Goal: Transaction & Acquisition: Purchase product/service

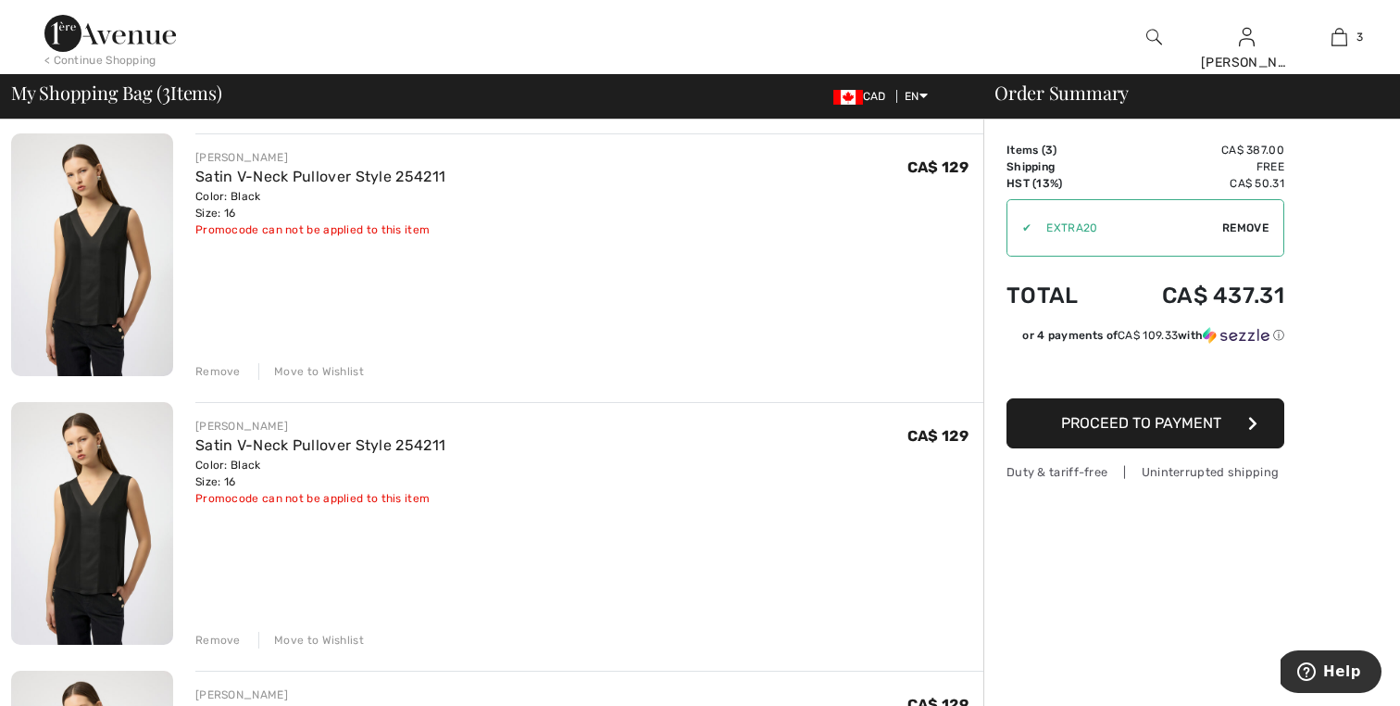
scroll to position [111, 0]
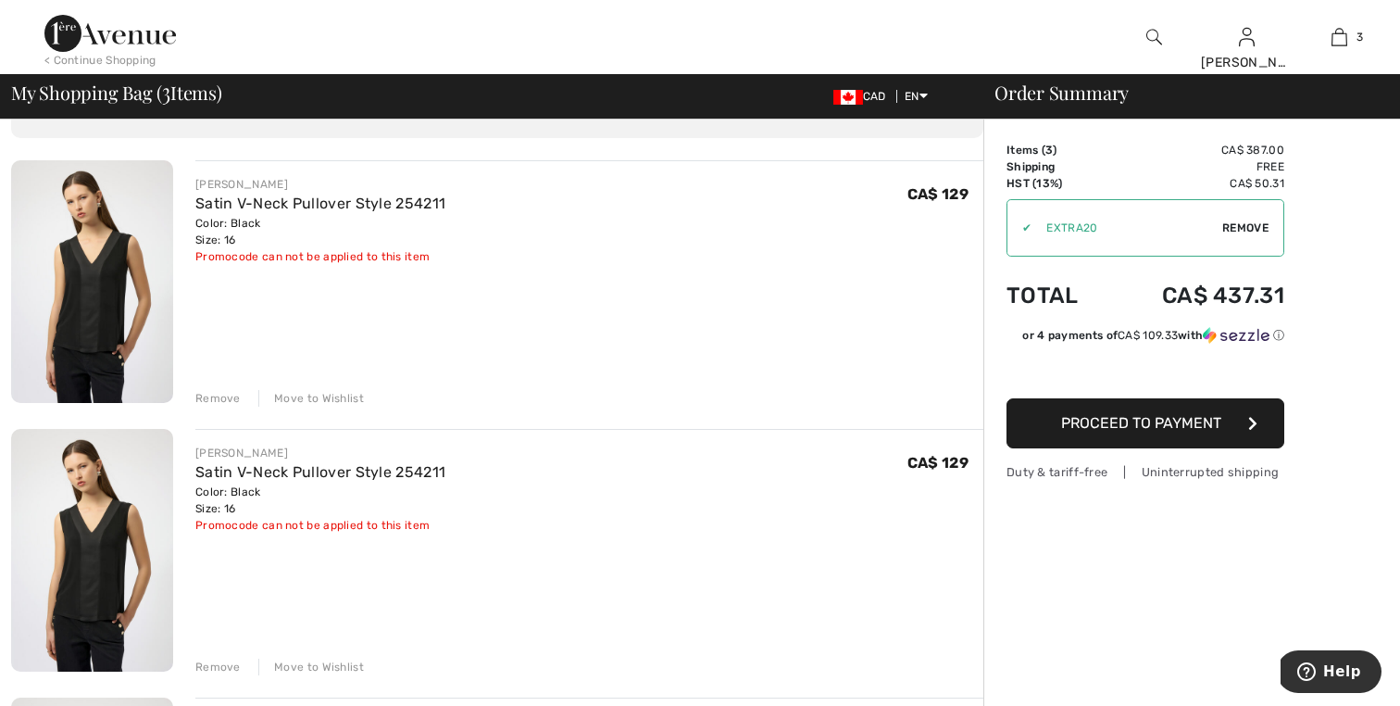
click at [215, 400] on div "Remove" at bounding box center [217, 398] width 45 height 17
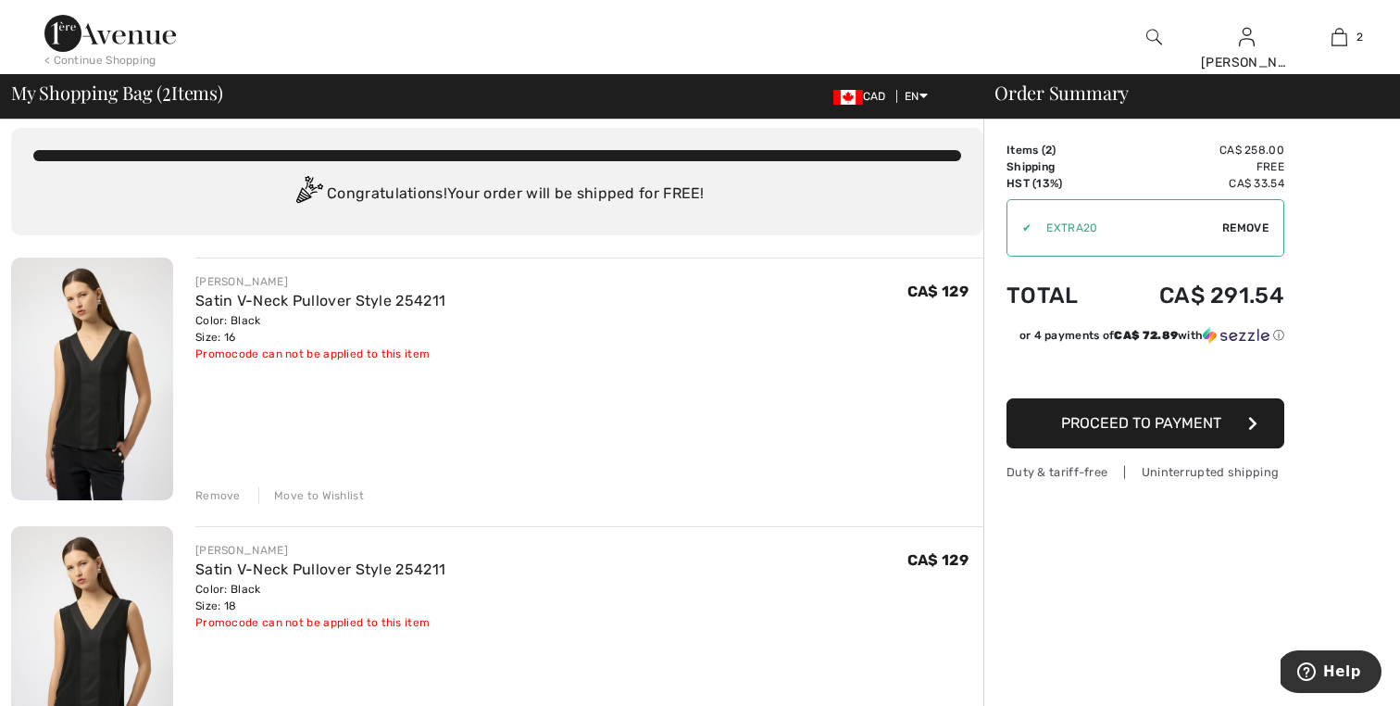
scroll to position [0, 0]
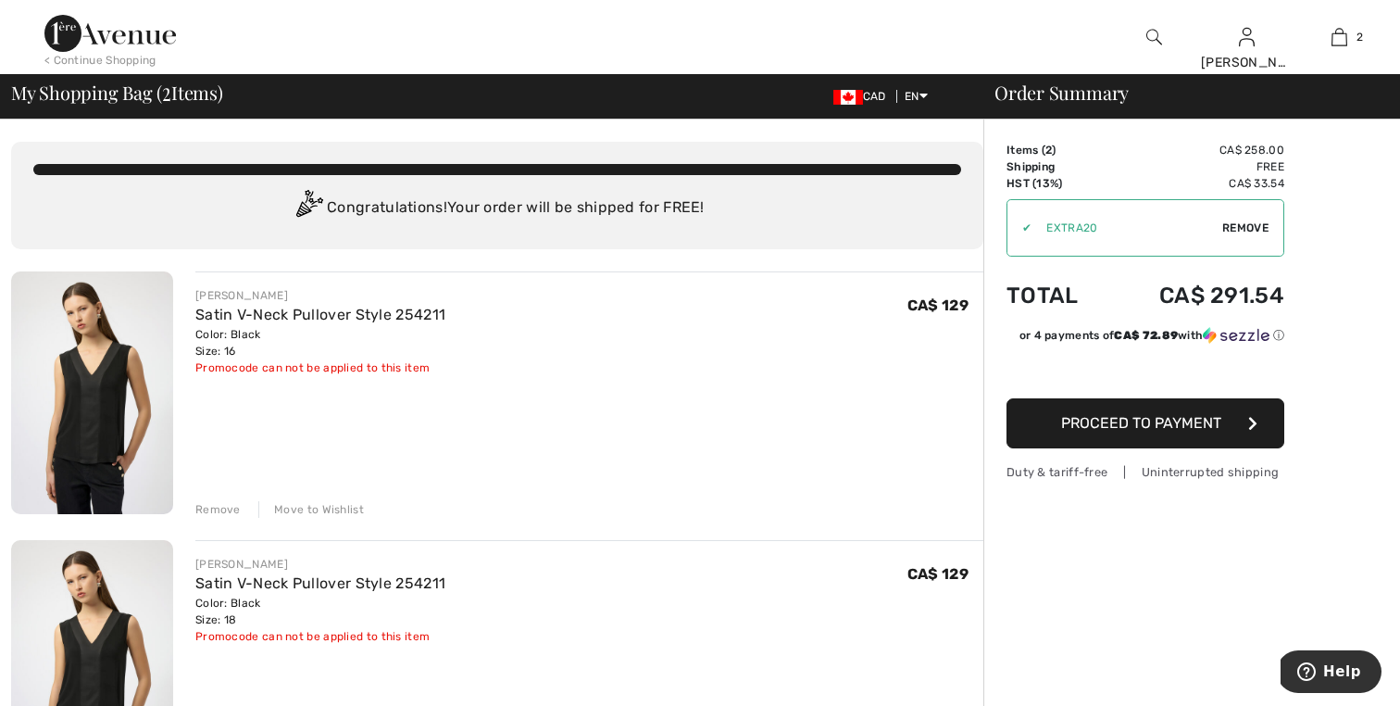
click at [1253, 227] on span "Remove" at bounding box center [1246, 228] width 46 height 17
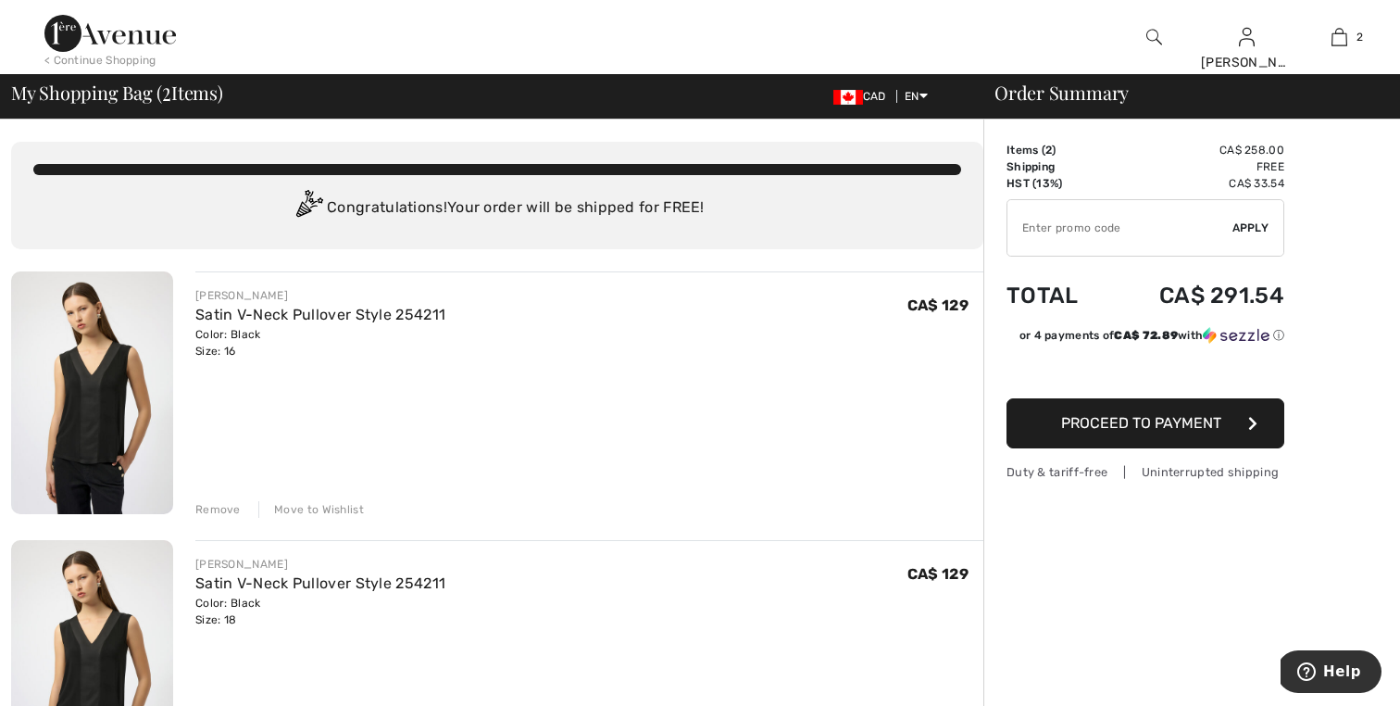
click at [1132, 433] on button "Proceed to Payment" at bounding box center [1146, 423] width 278 height 50
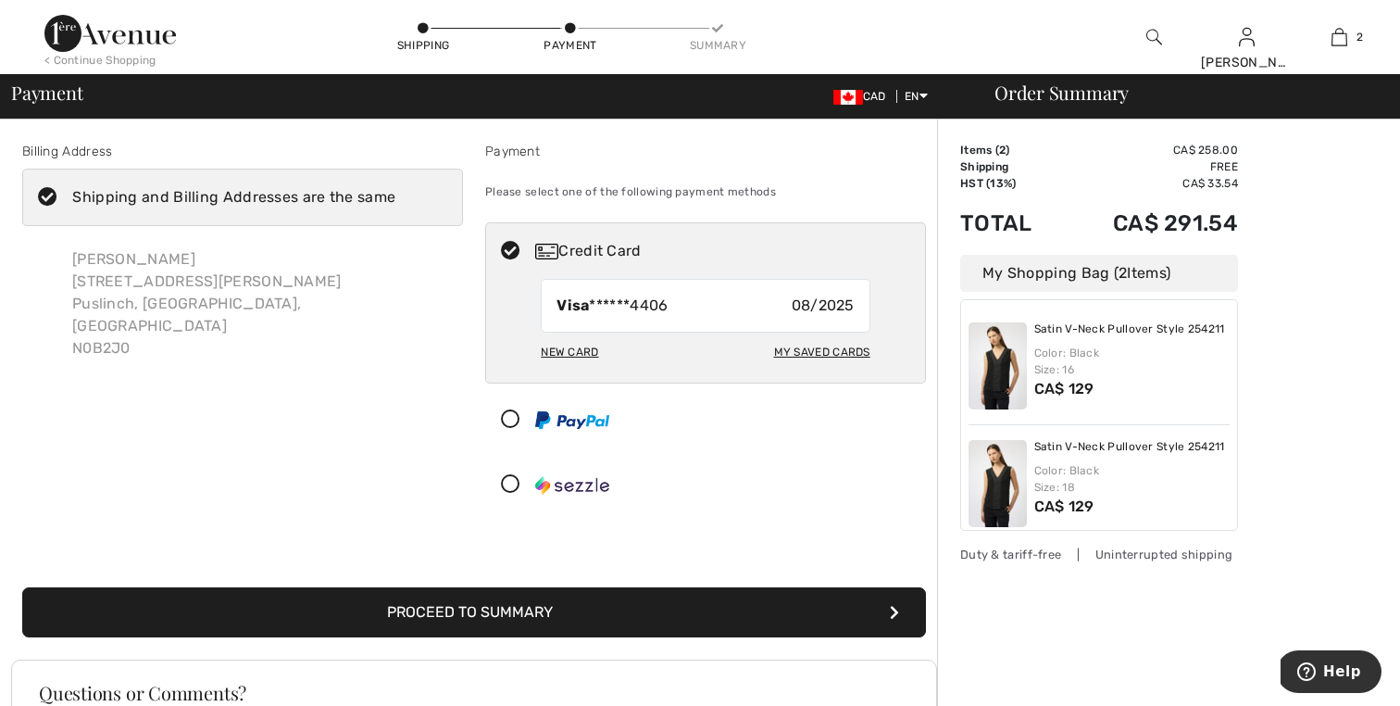
scroll to position [37, 0]
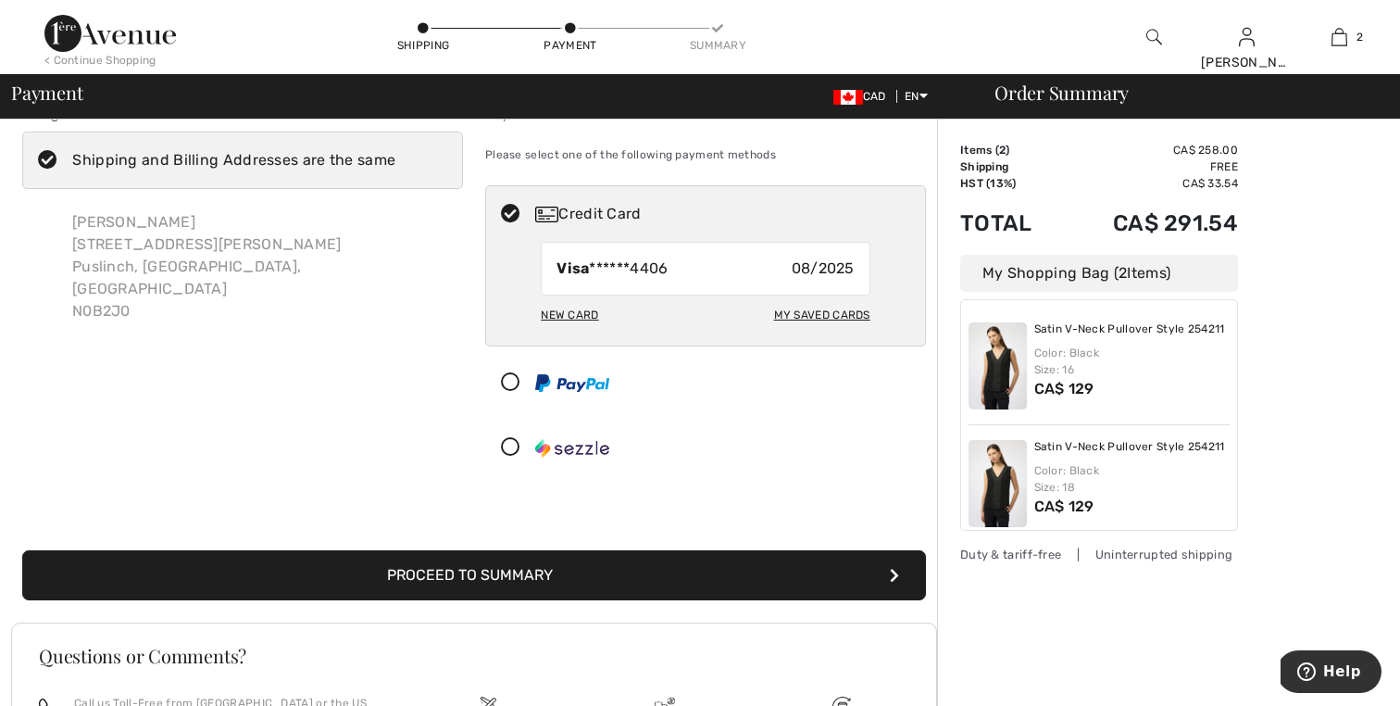
click at [658, 593] on button "Proceed to Summary" at bounding box center [474, 575] width 904 height 50
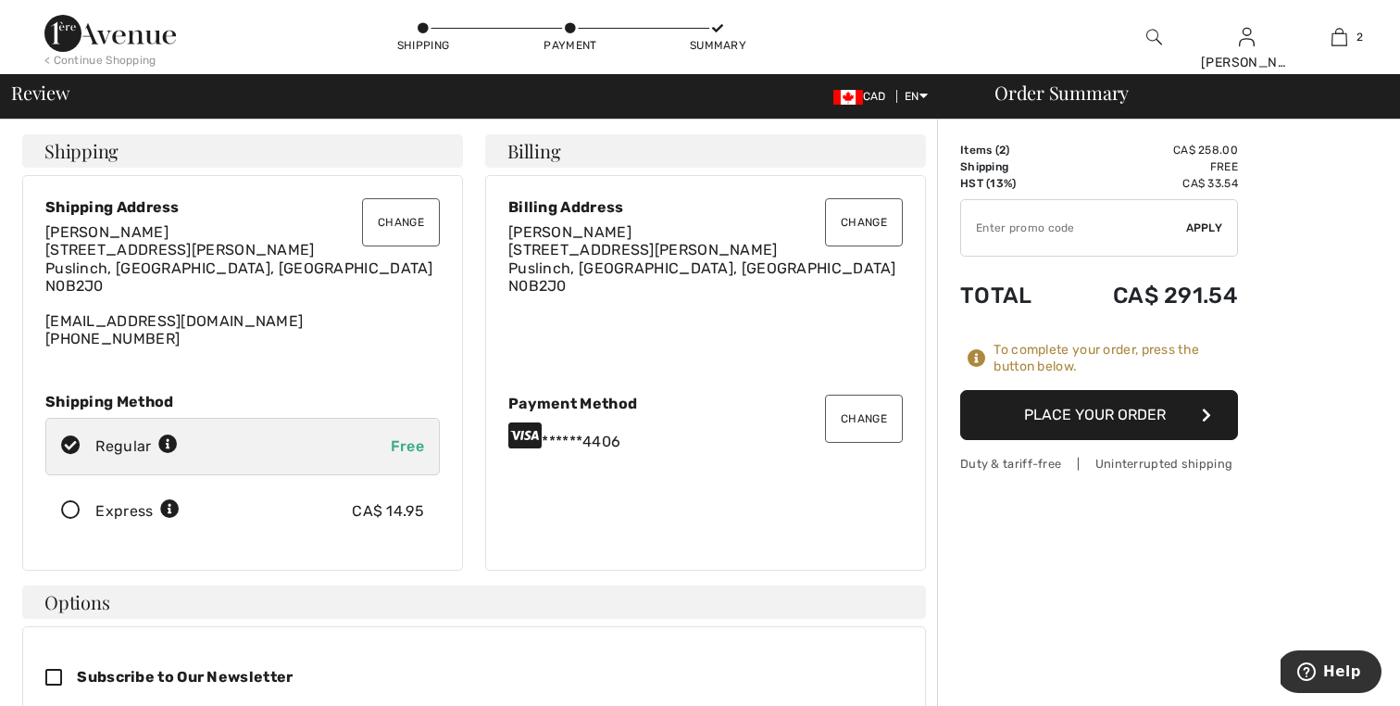
click at [68, 514] on icon at bounding box center [70, 510] width 49 height 19
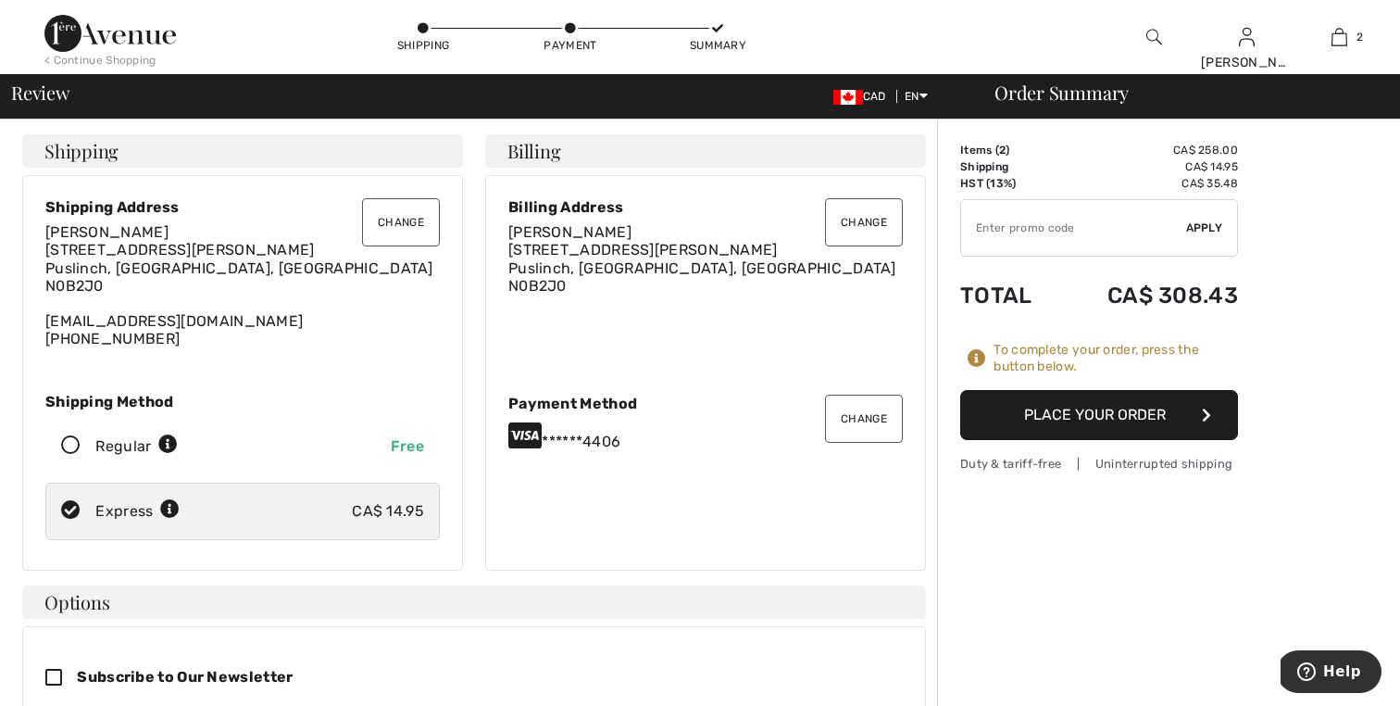
click at [836, 434] on button "Change" at bounding box center [864, 419] width 78 height 48
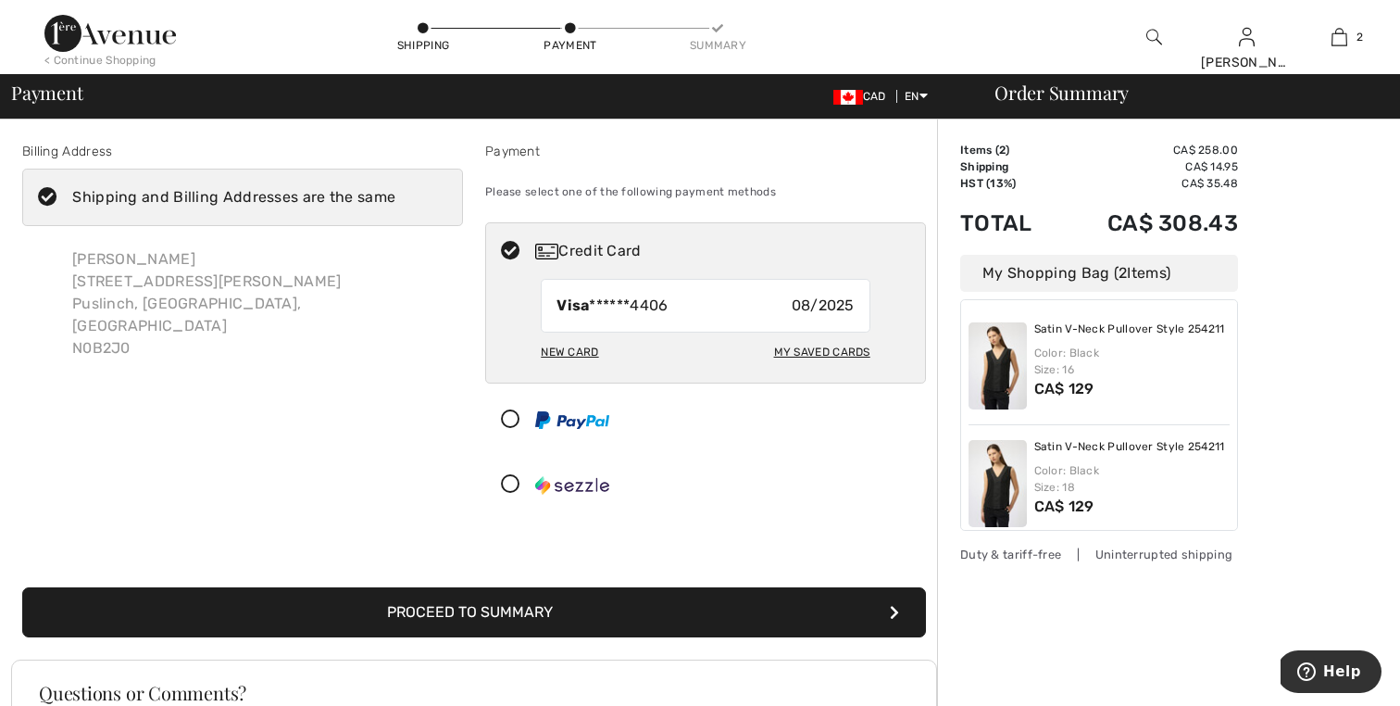
click at [573, 349] on div "New Card" at bounding box center [569, 351] width 57 height 31
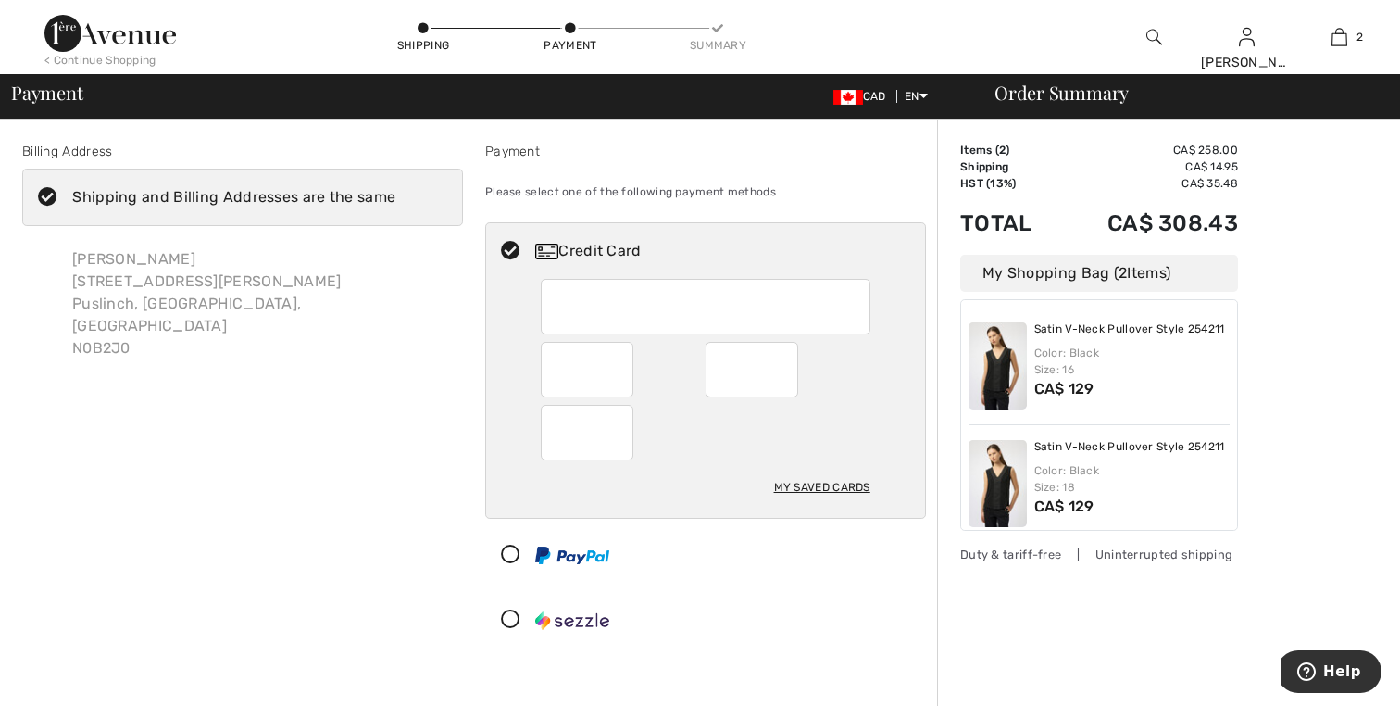
click at [814, 488] on div "My Saved Cards" at bounding box center [822, 486] width 96 height 31
radio input "true"
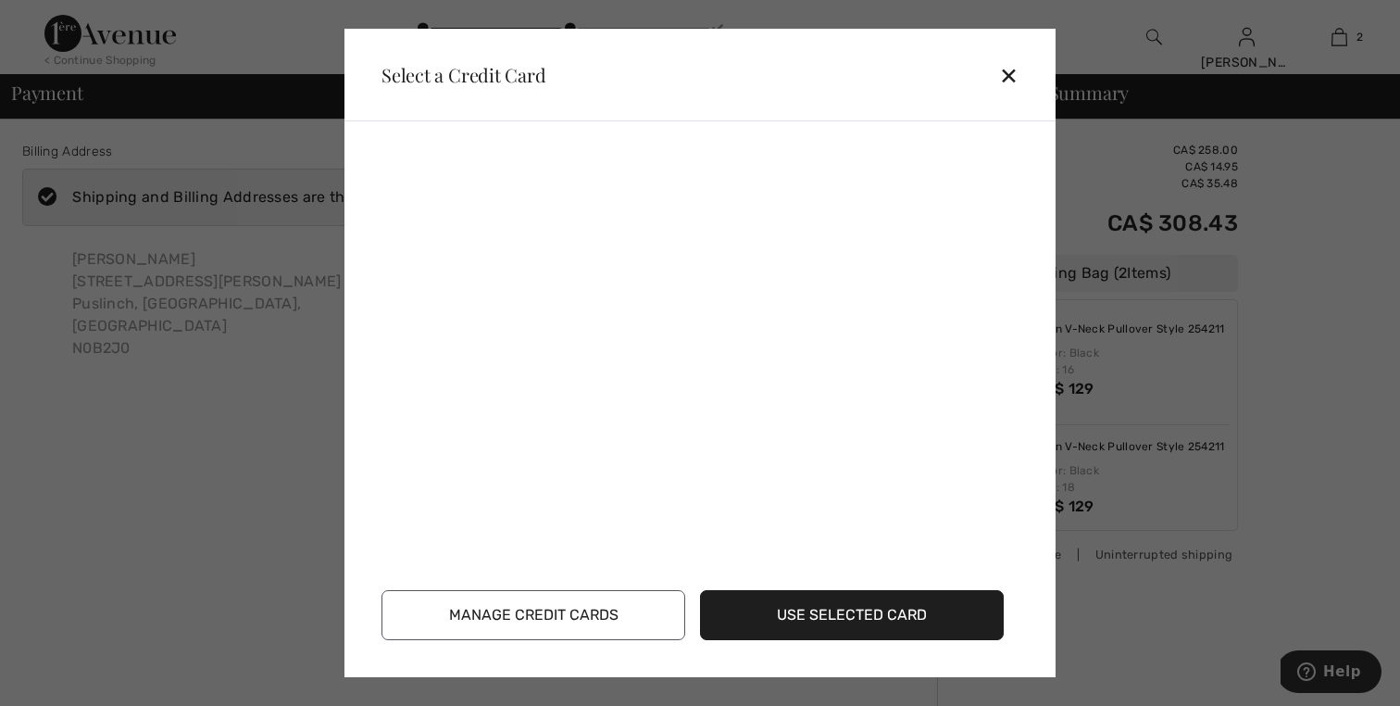
click at [1006, 76] on div "✕" at bounding box center [1016, 75] width 34 height 39
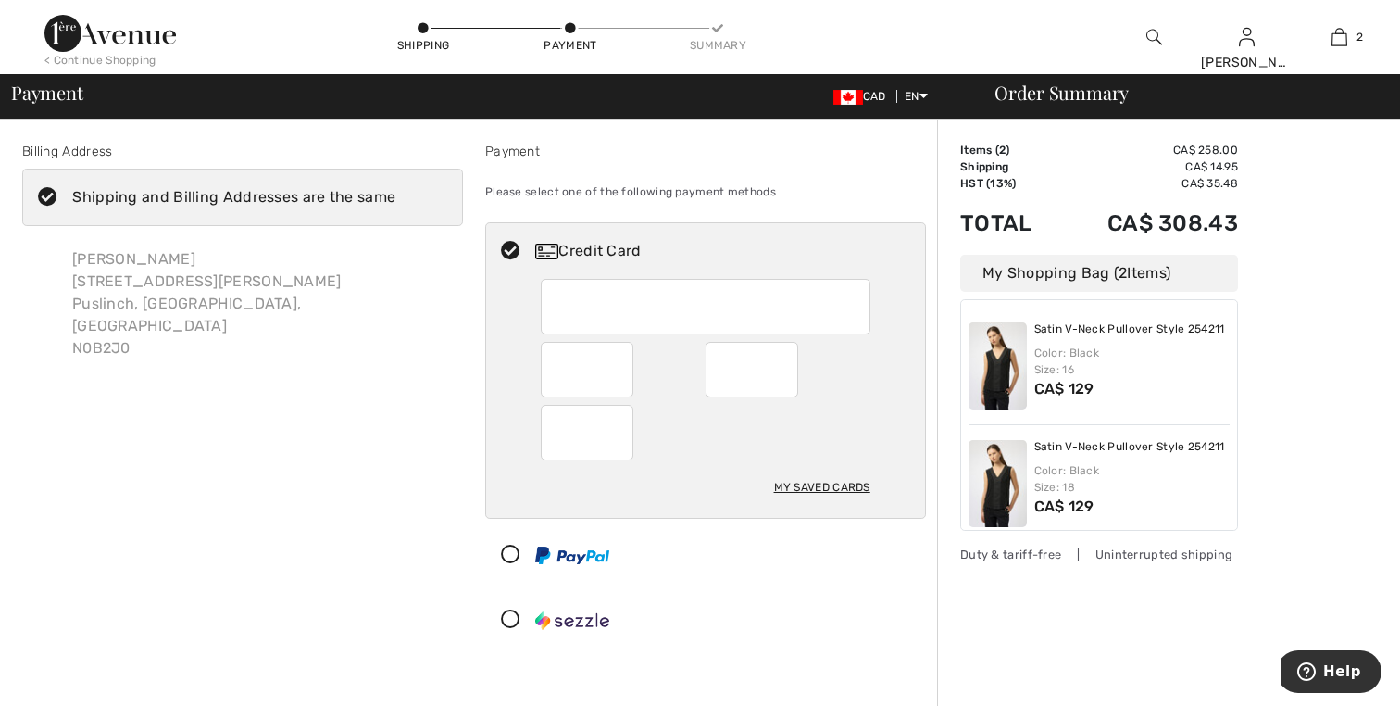
click at [345, 507] on div "Billing Address Shipping and Billing Addresses are the same Martina Butt 95 Old…" at bounding box center [242, 399] width 463 height 514
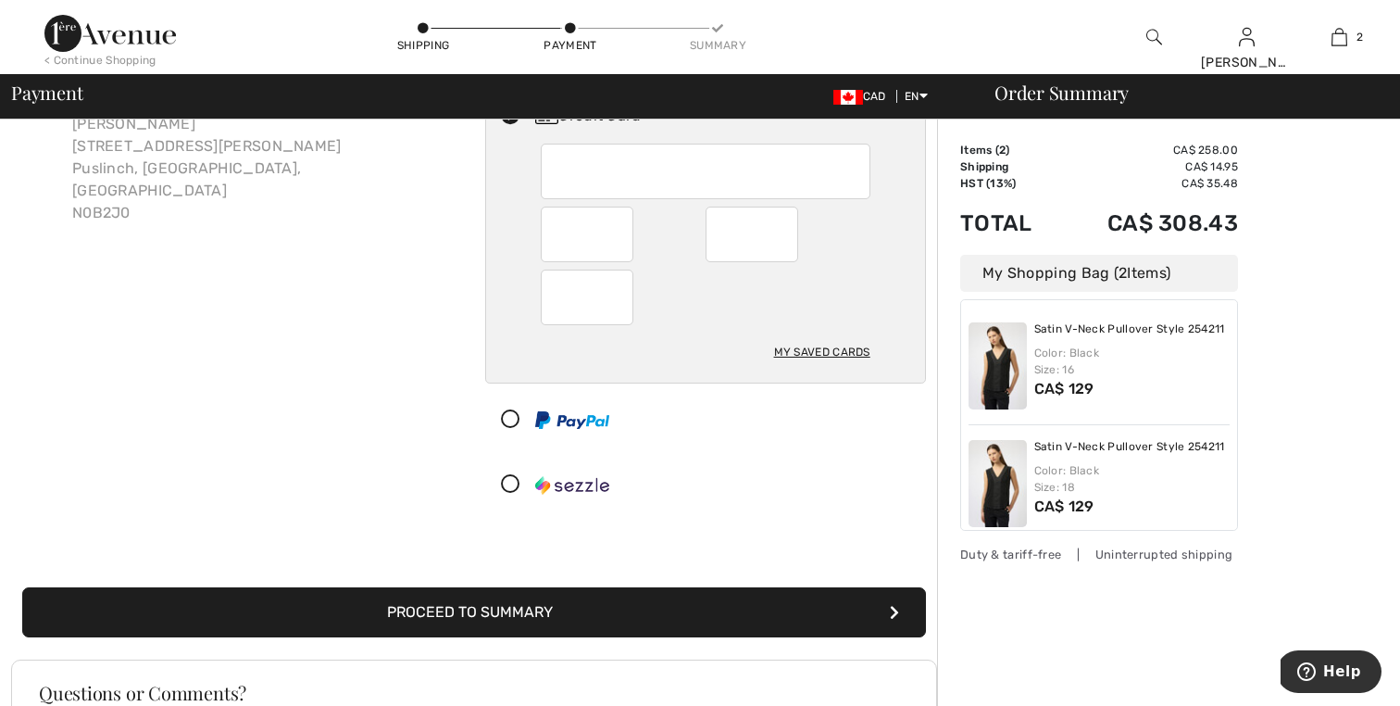
scroll to position [148, 0]
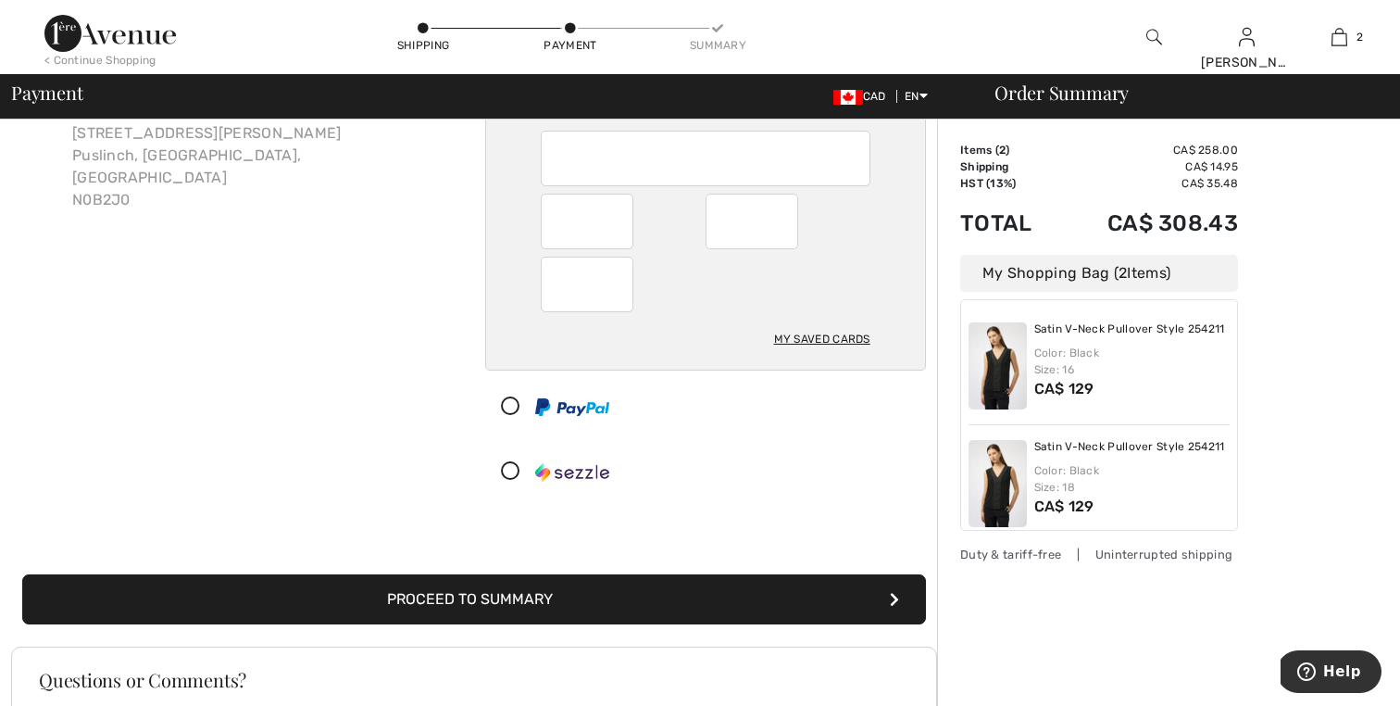
click at [361, 598] on button "Proceed to Summary" at bounding box center [474, 599] width 904 height 50
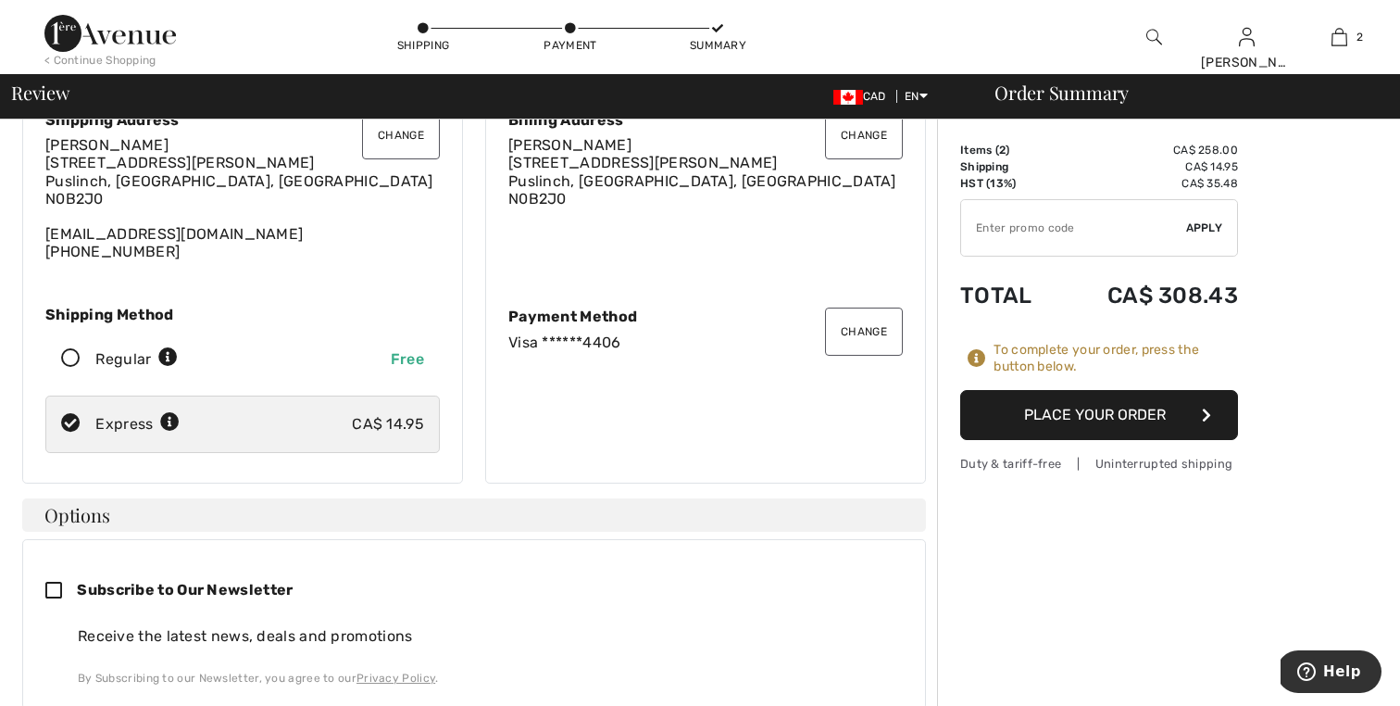
scroll to position [37, 0]
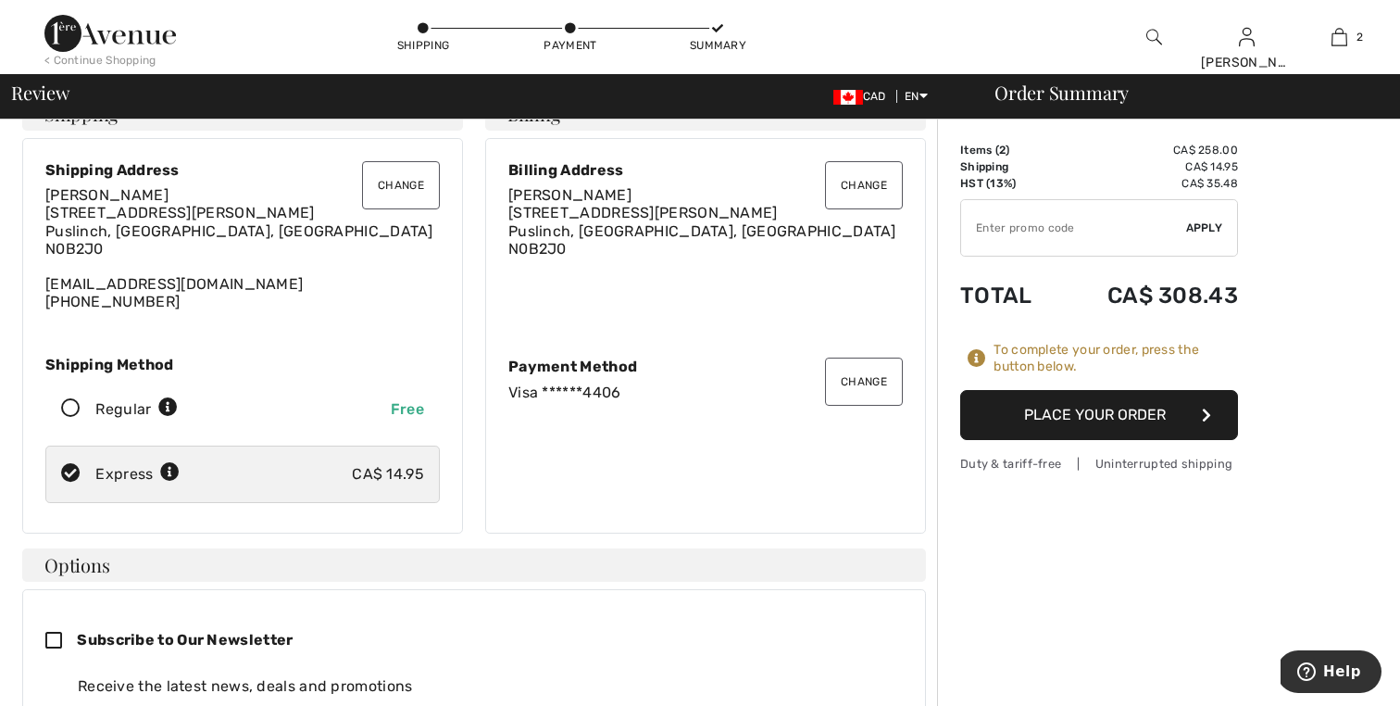
click at [856, 388] on button "Change" at bounding box center [864, 382] width 78 height 48
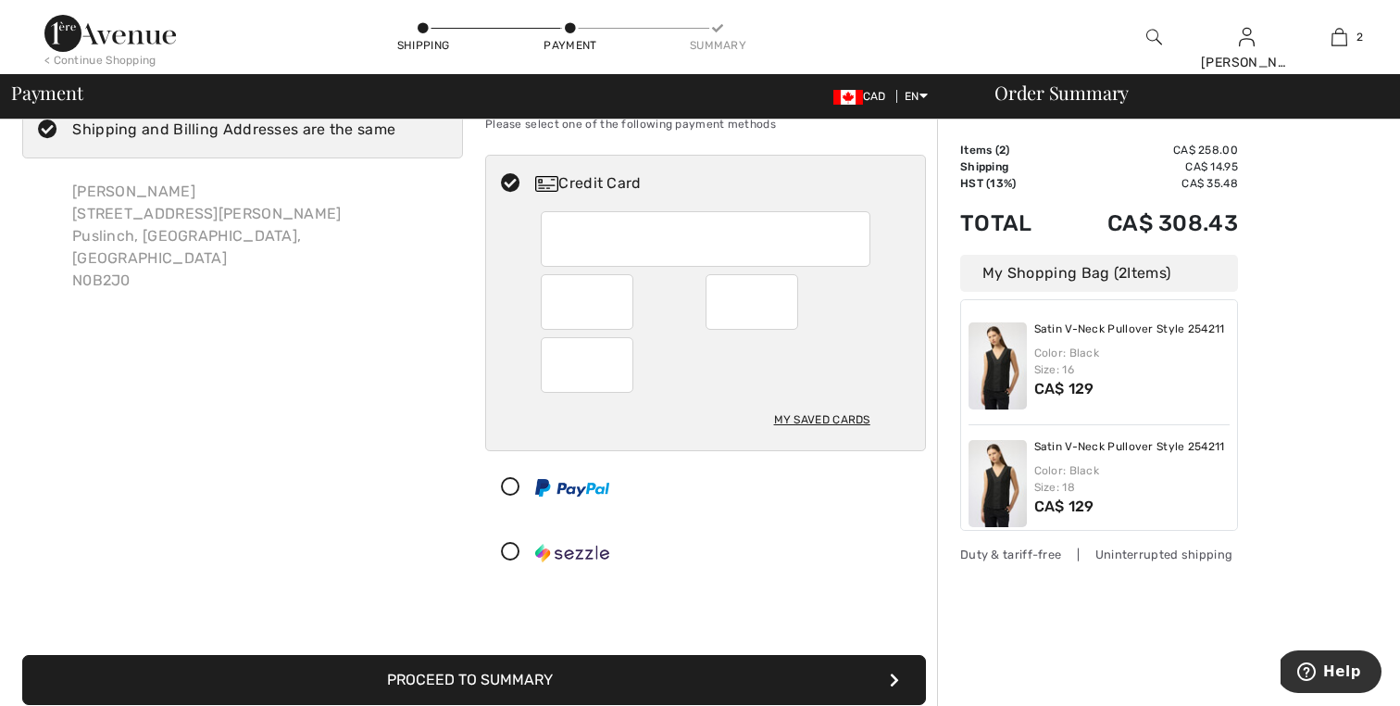
click at [812, 413] on div "My Saved Cards" at bounding box center [822, 419] width 96 height 31
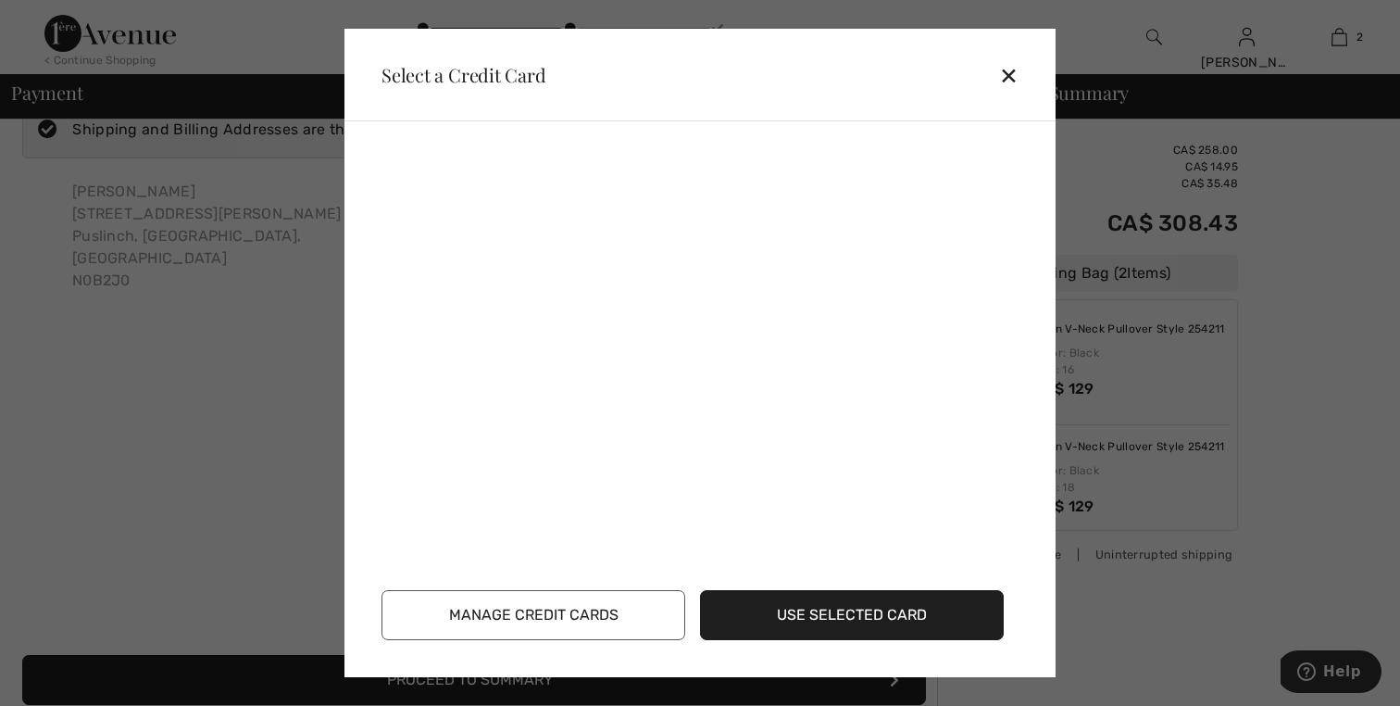
click at [588, 616] on button "Manage Credit Cards" at bounding box center [534, 615] width 304 height 50
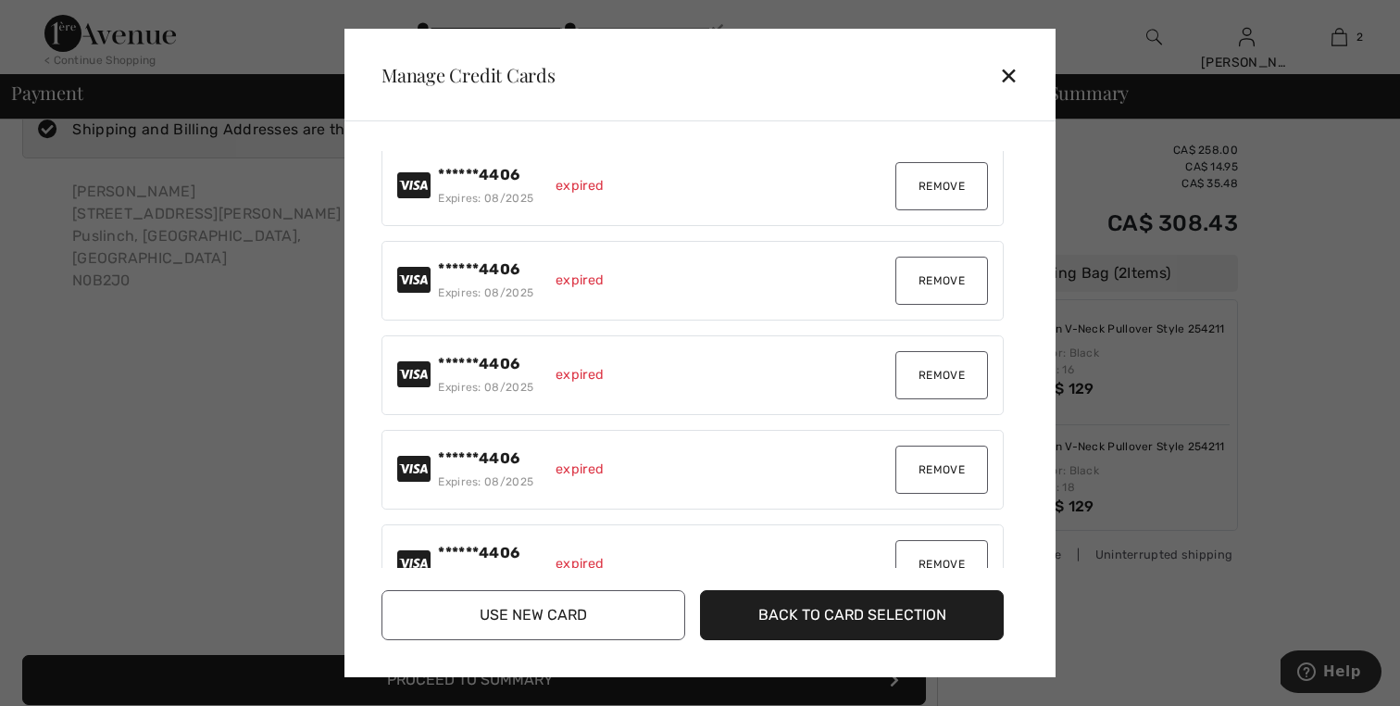
scroll to position [4, 0]
click at [947, 178] on button "Remove" at bounding box center [942, 187] width 93 height 48
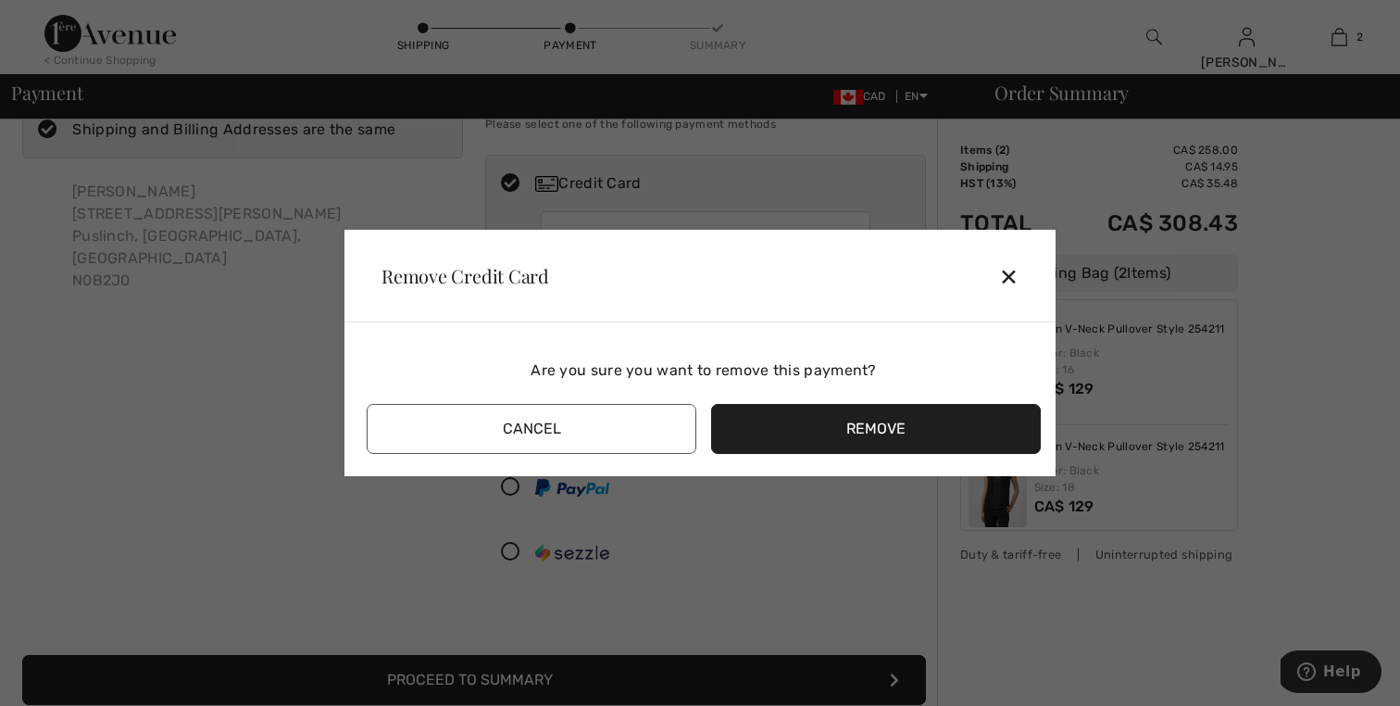
click at [822, 435] on button "Remove" at bounding box center [876, 429] width 330 height 50
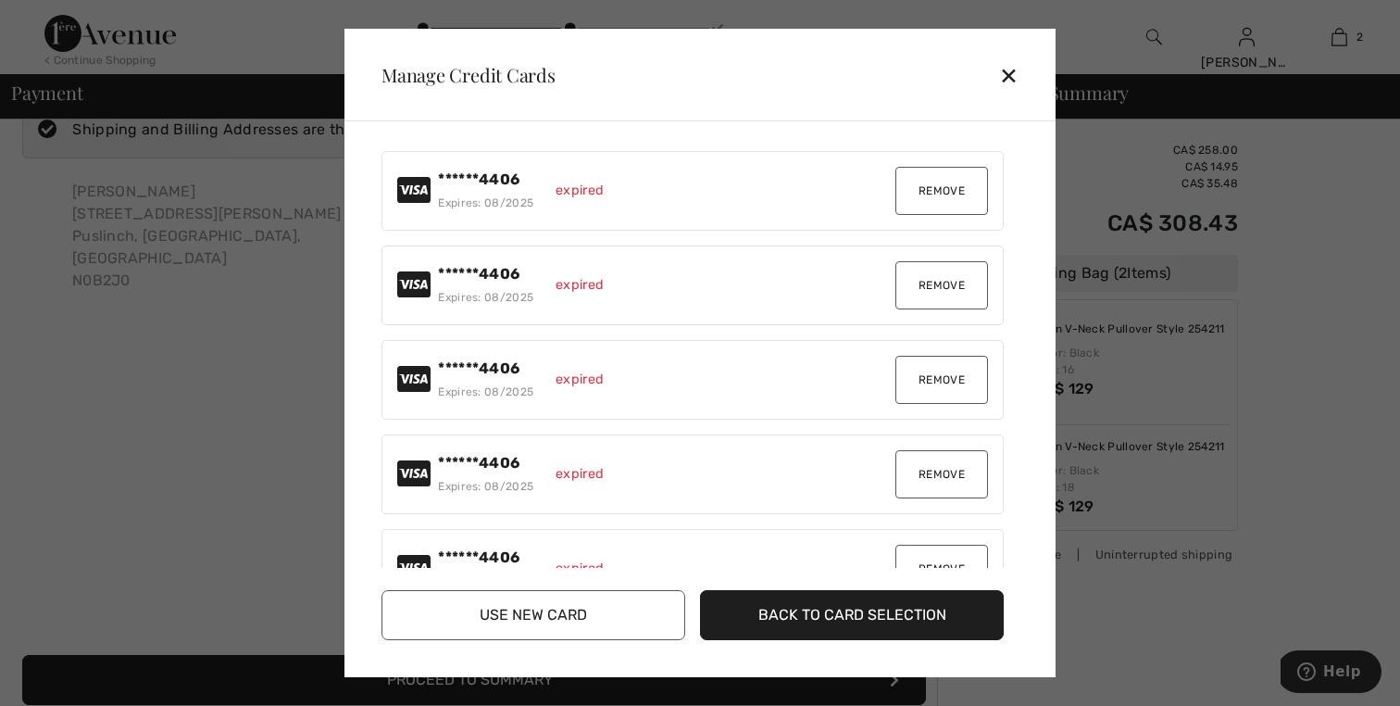
click at [947, 207] on button "Remove" at bounding box center [942, 191] width 93 height 48
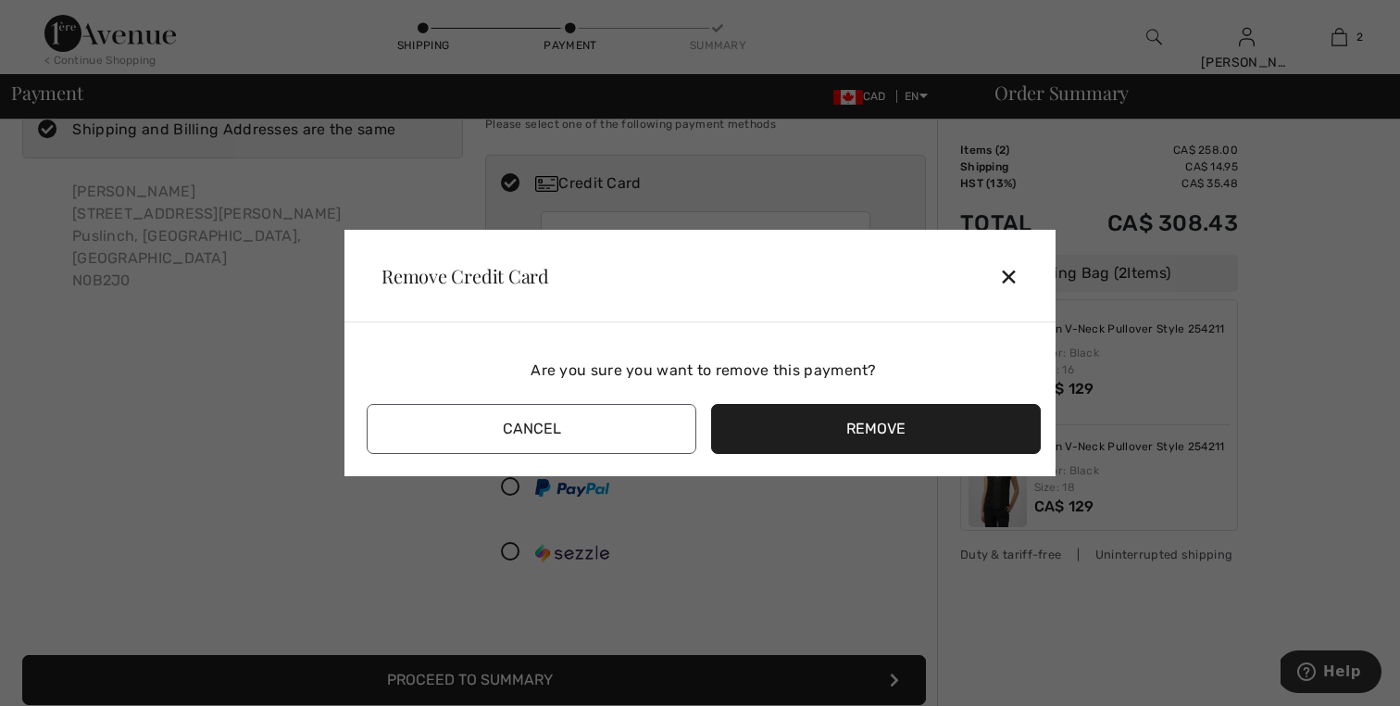
click at [925, 441] on button "Remove" at bounding box center [876, 429] width 330 height 50
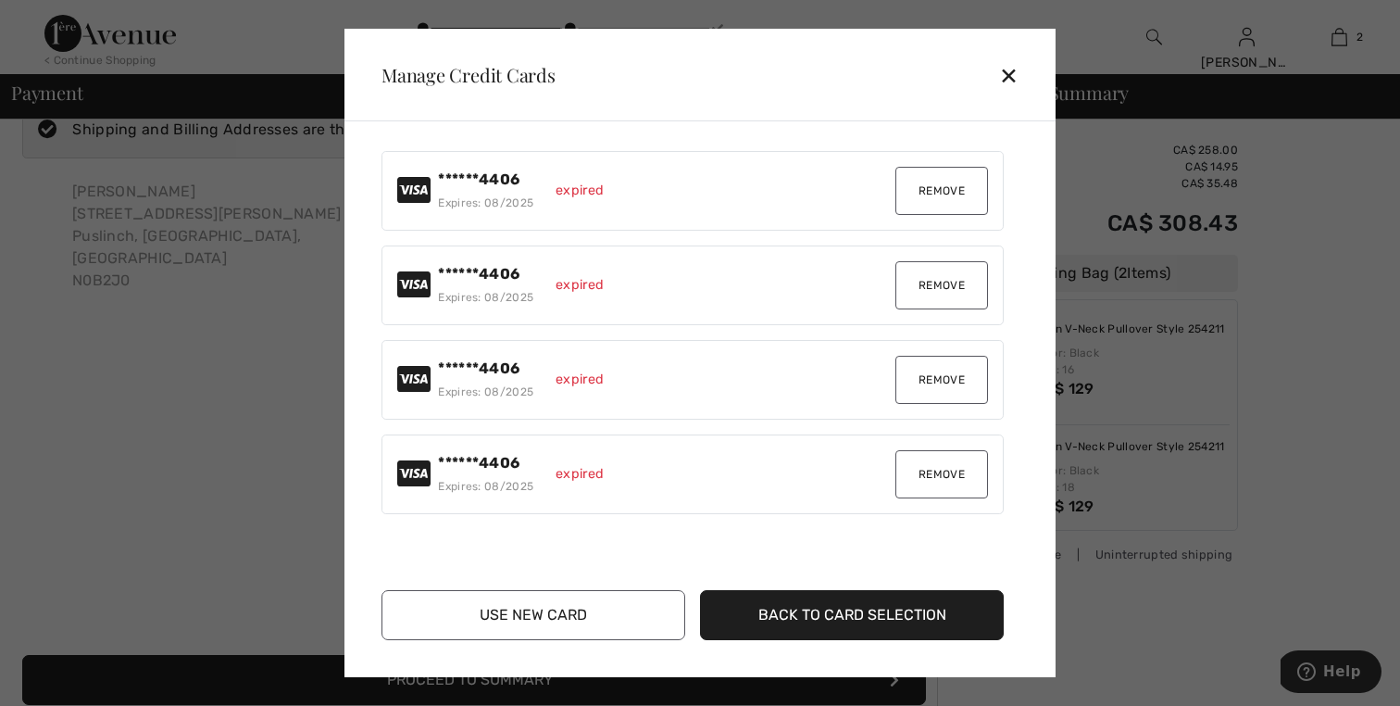
click at [910, 209] on button "Remove" at bounding box center [942, 191] width 93 height 48
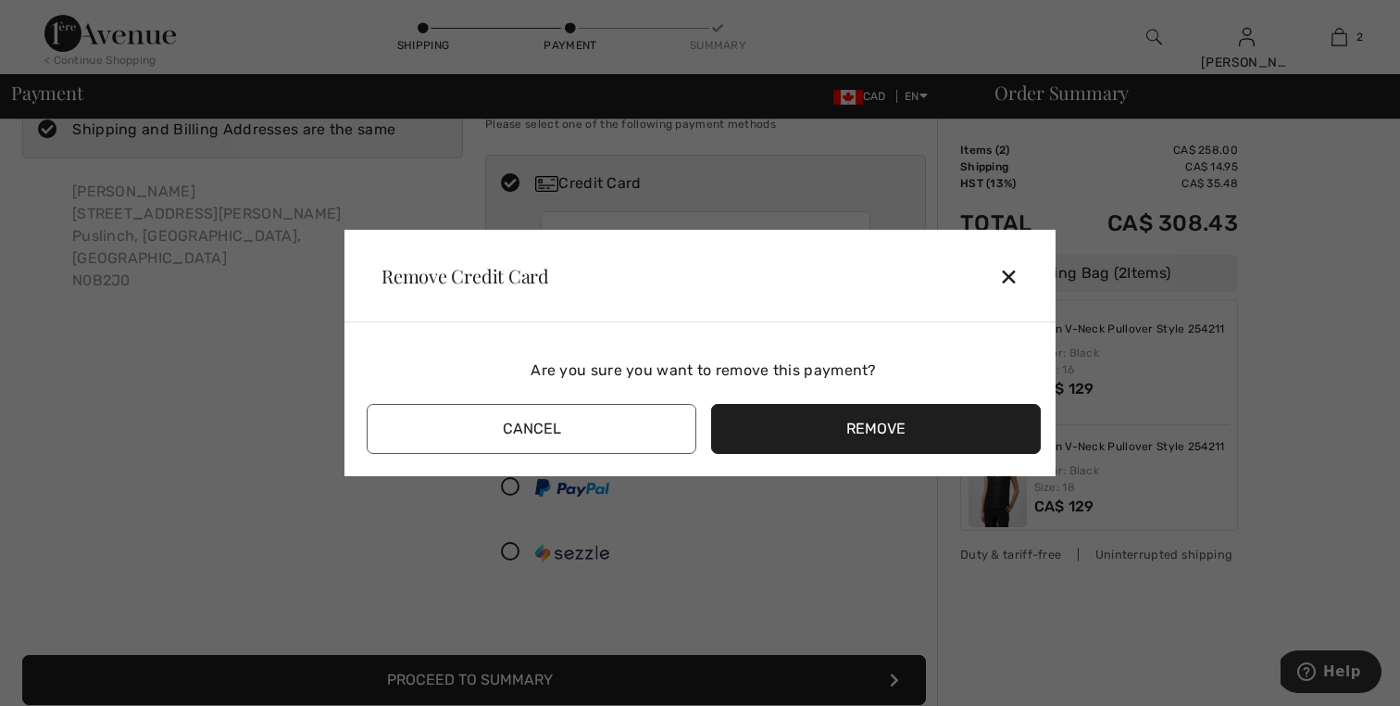
click at [878, 423] on button "Remove" at bounding box center [876, 429] width 330 height 50
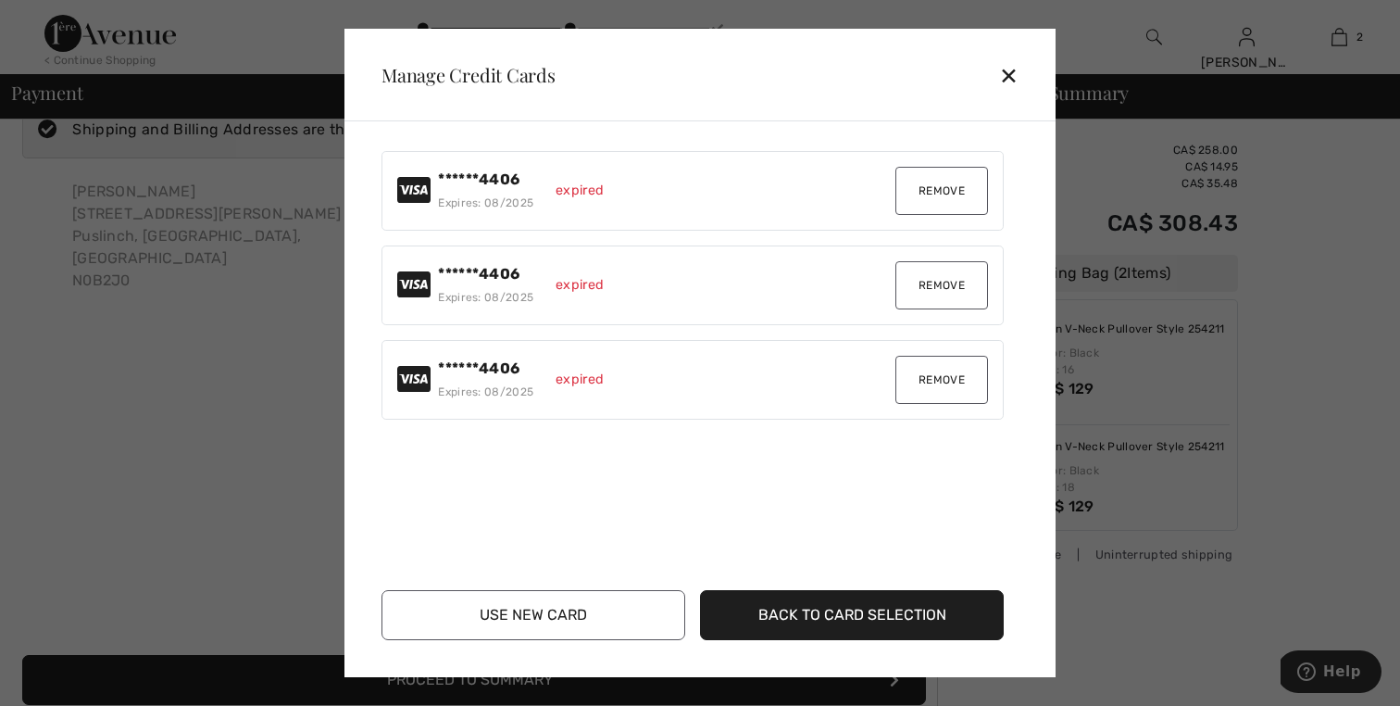
click at [917, 190] on button "Remove" at bounding box center [942, 191] width 93 height 48
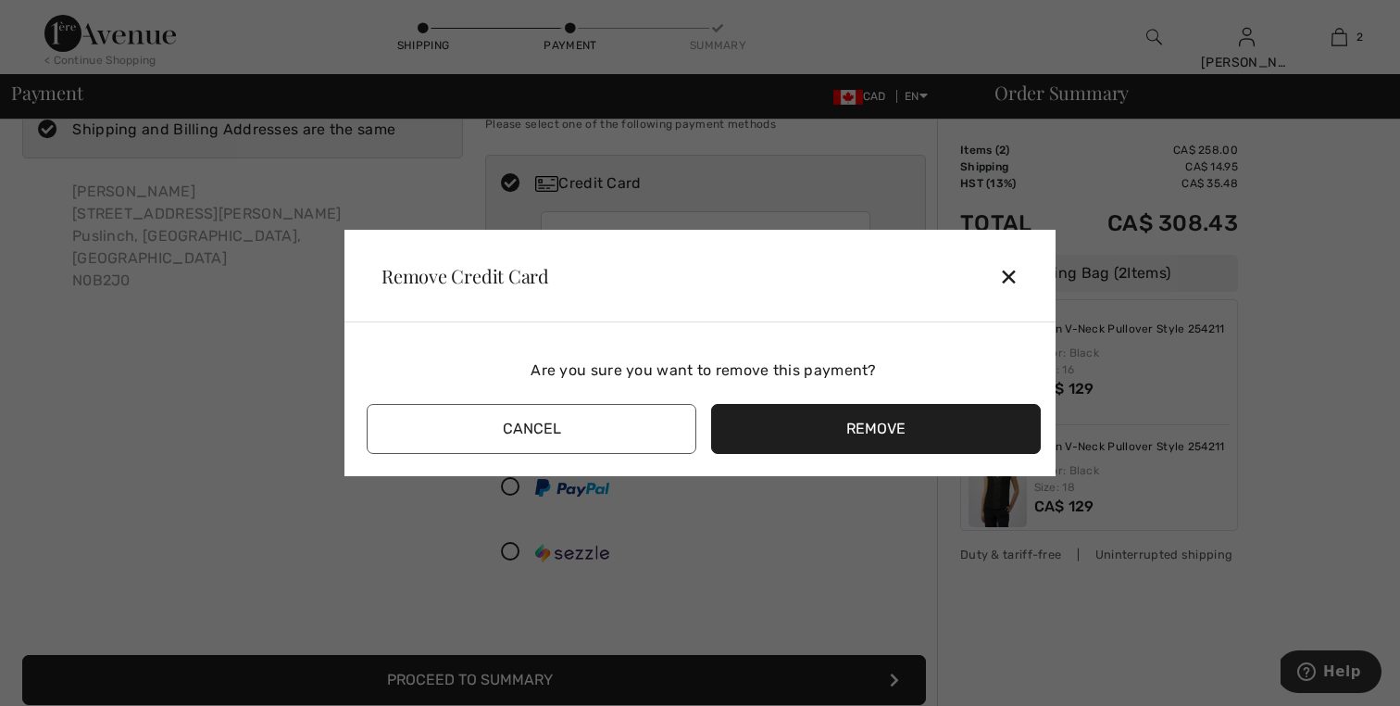
click at [878, 403] on div "Are you sure you want to remove this payment? Remove Cancel" at bounding box center [704, 395] width 674 height 117
click at [878, 421] on button "Remove" at bounding box center [876, 429] width 330 height 50
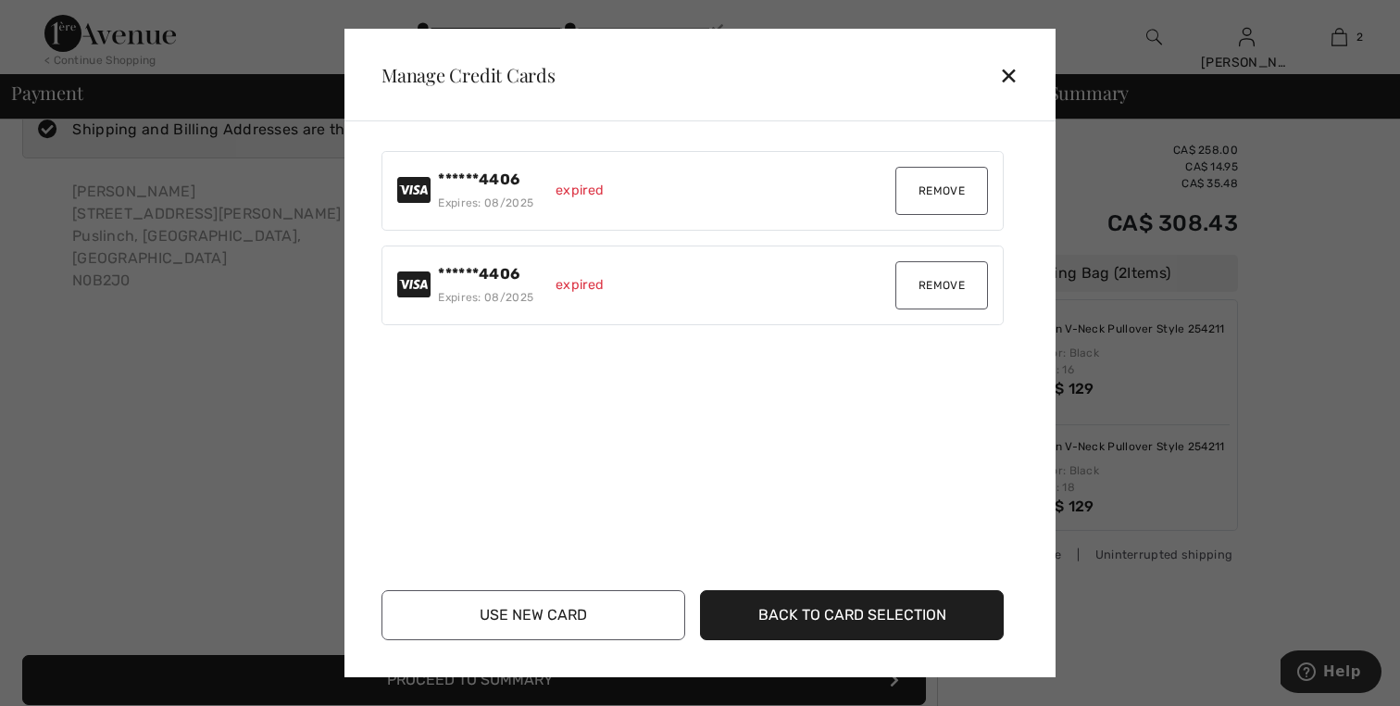
click at [940, 192] on button "Remove" at bounding box center [942, 191] width 93 height 48
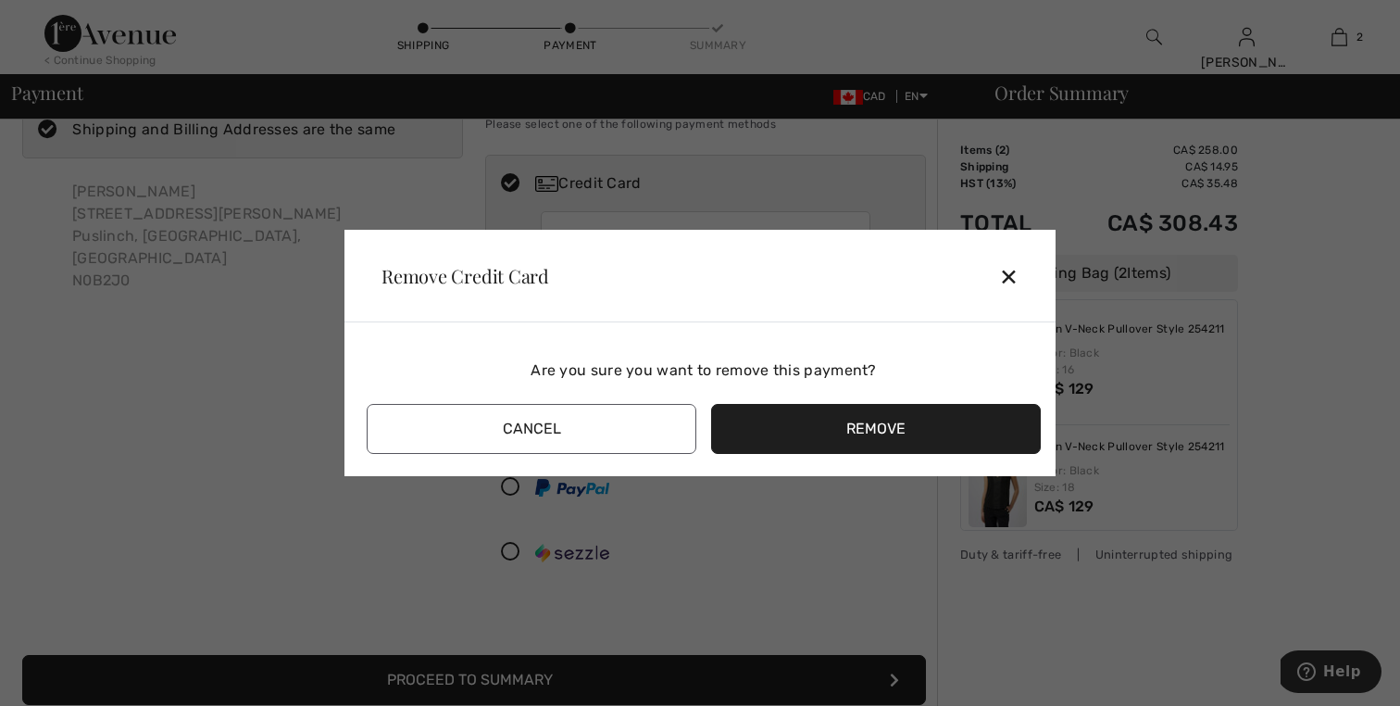
click at [919, 419] on button "Remove" at bounding box center [876, 429] width 330 height 50
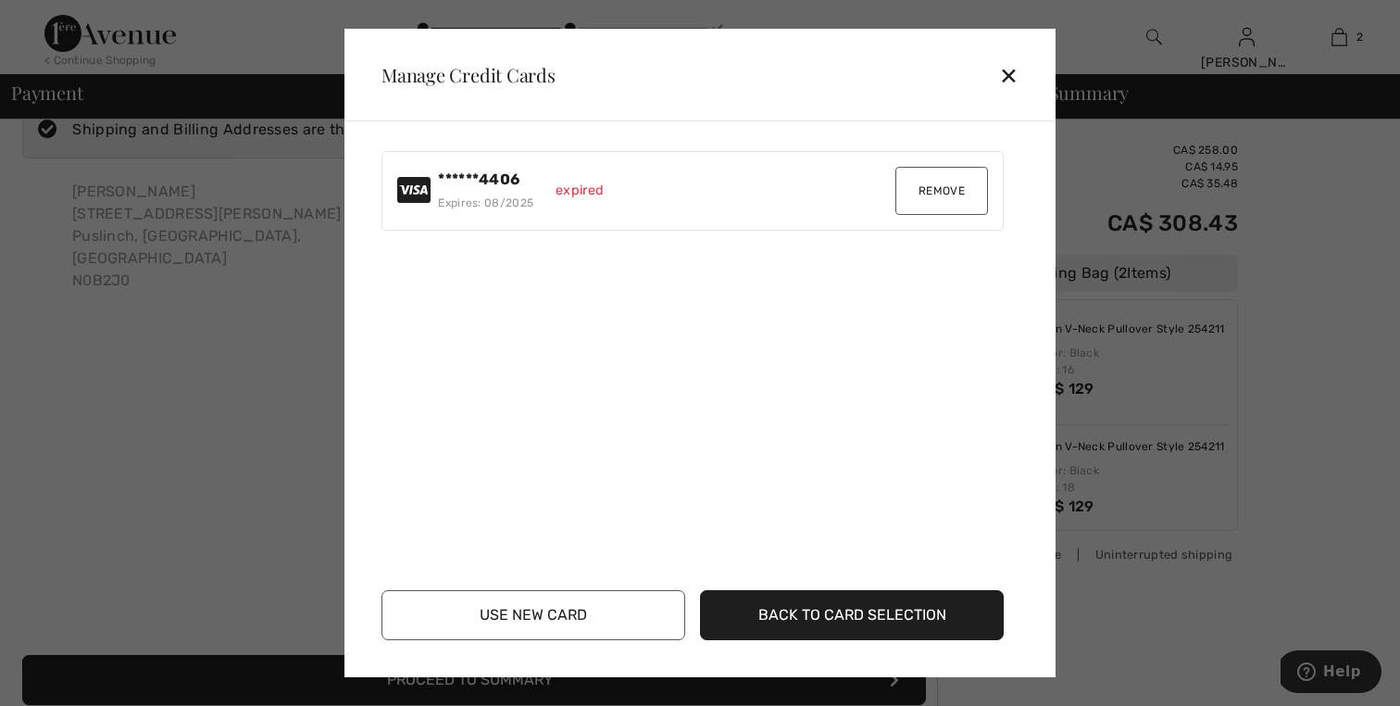
click at [949, 191] on button "Remove" at bounding box center [942, 191] width 93 height 48
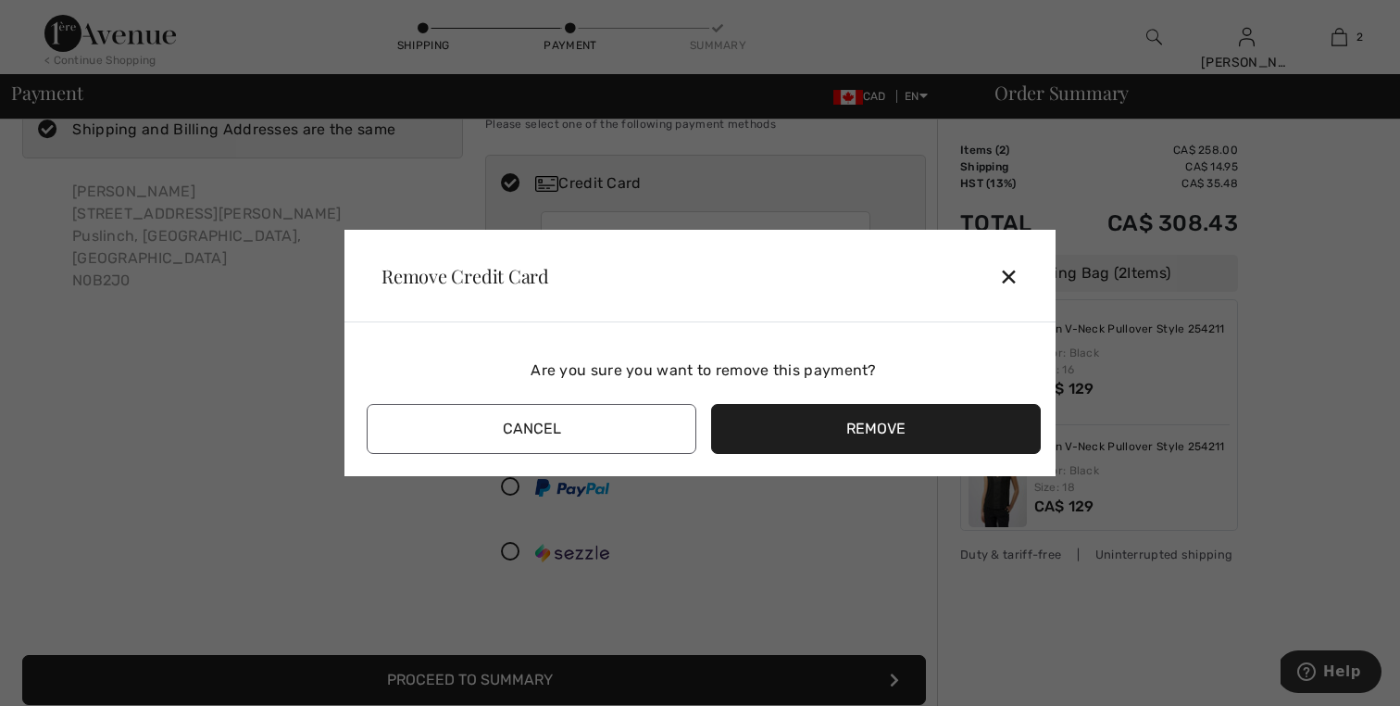
click at [909, 420] on button "Remove" at bounding box center [876, 429] width 330 height 50
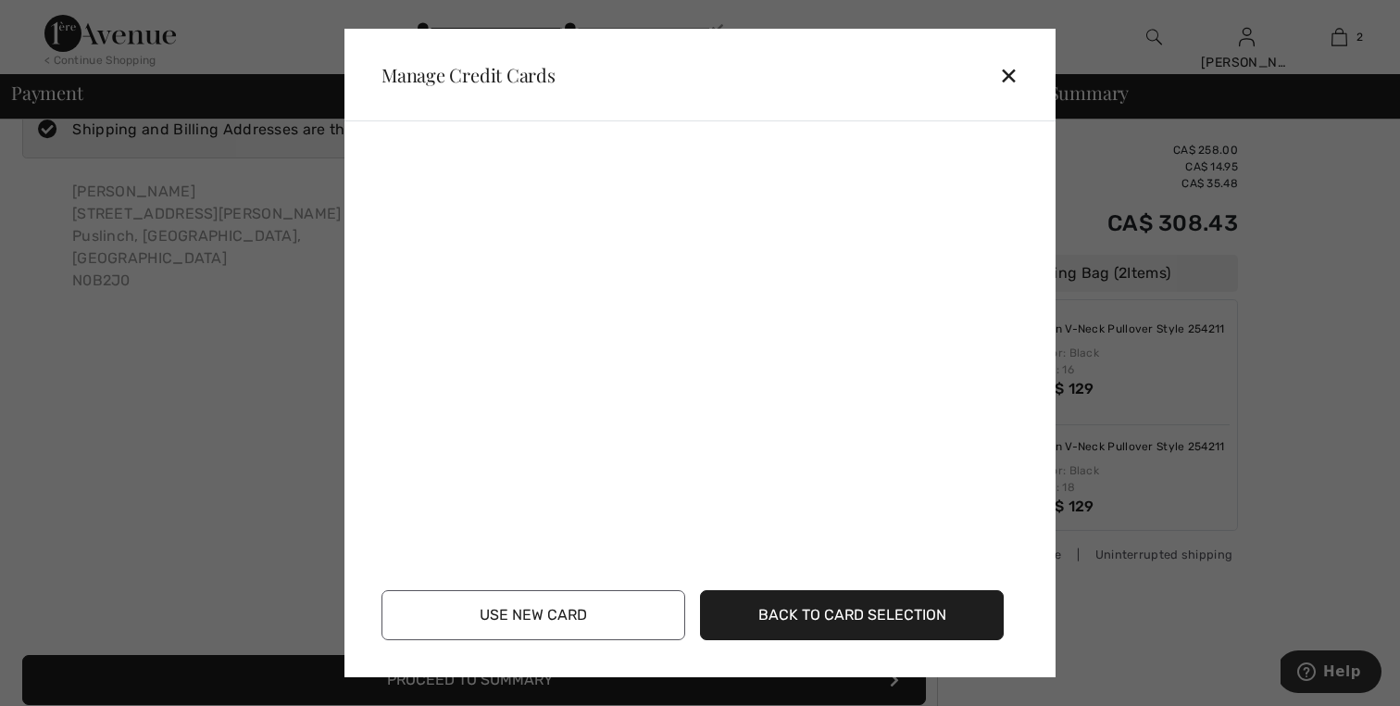
click at [590, 630] on button "Use New Card" at bounding box center [534, 615] width 304 height 50
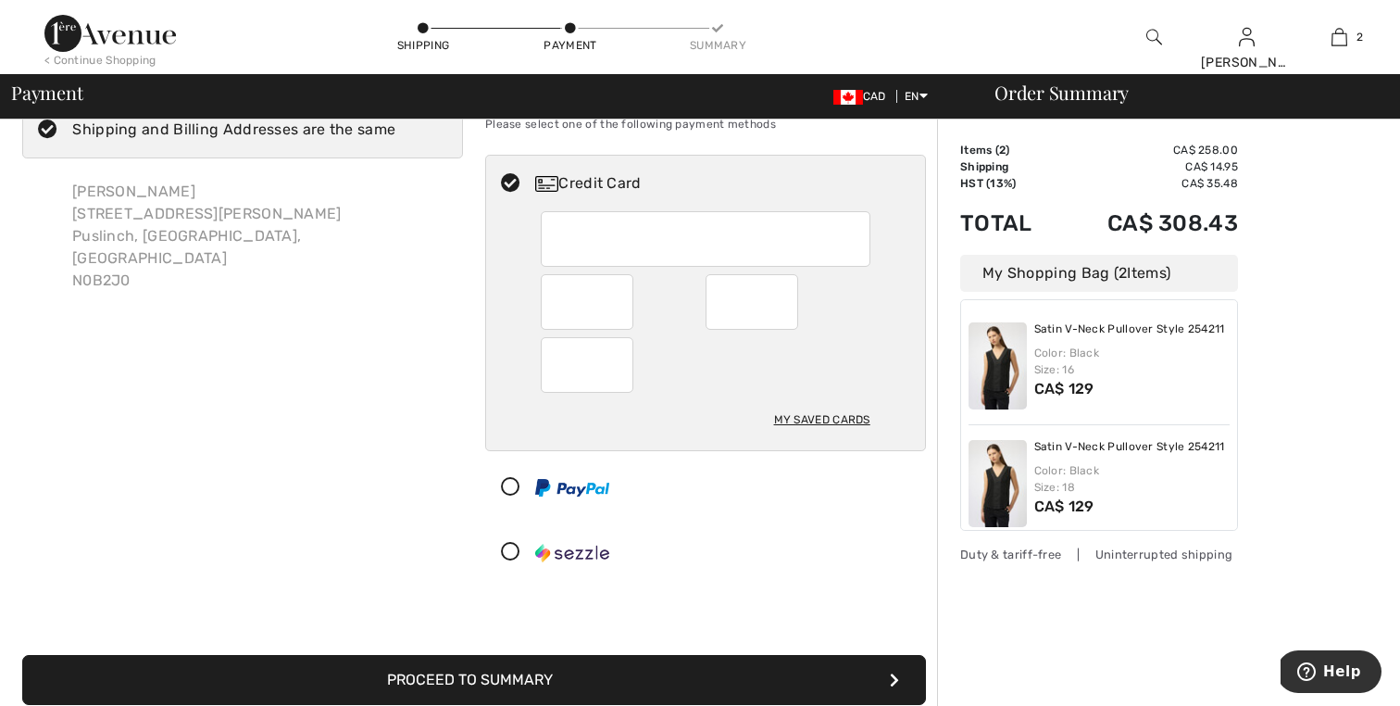
drag, startPoint x: 379, startPoint y: 679, endPoint x: 268, endPoint y: 528, distance: 187.5
click at [268, 528] on div "Billing Address Shipping and Billing Addresses are the same Martina Butt 95 Old…" at bounding box center [474, 378] width 926 height 697
click at [789, 419] on div "My Saved Cards" at bounding box center [822, 419] width 96 height 31
radio input "true"
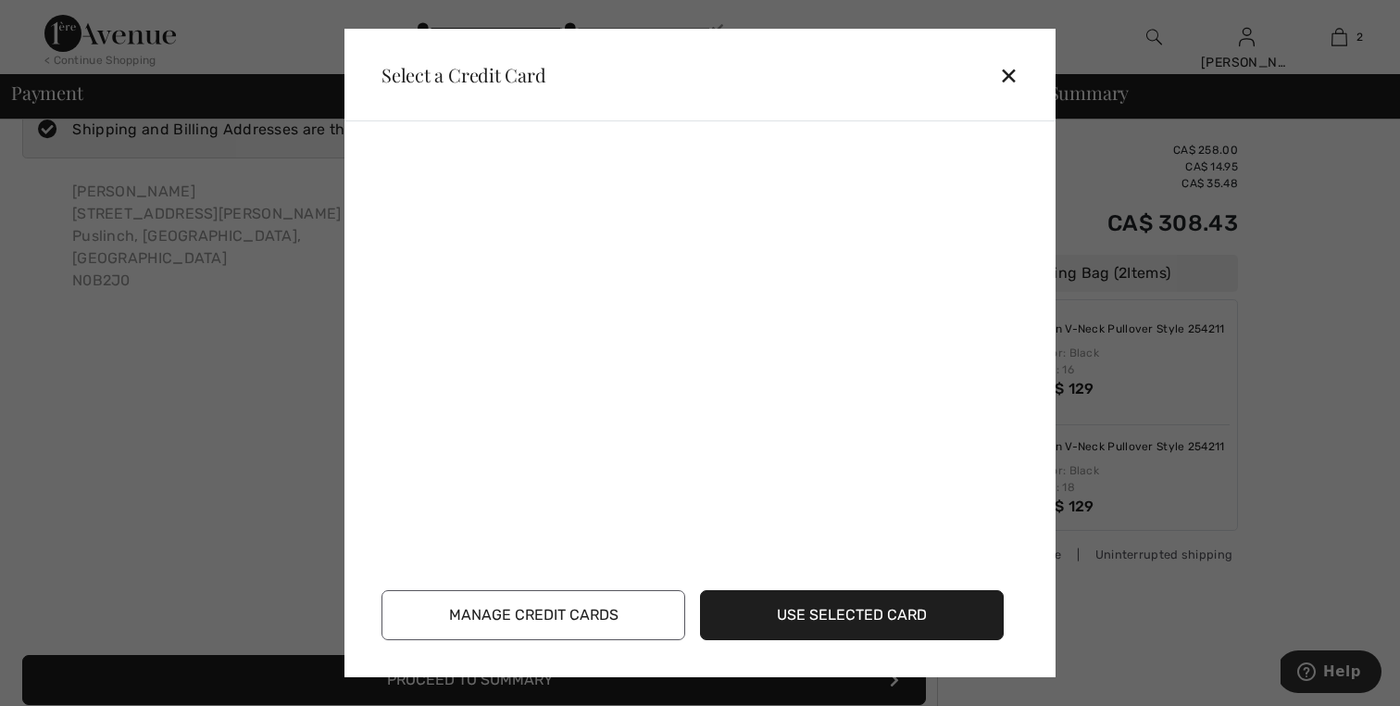
click at [793, 630] on button "Use Selected Card" at bounding box center [852, 615] width 304 height 50
click at [803, 607] on button "Use Selected Card" at bounding box center [852, 615] width 304 height 50
click at [822, 609] on button "Use Selected Card" at bounding box center [852, 615] width 304 height 50
click at [287, 365] on div at bounding box center [700, 353] width 1400 height 706
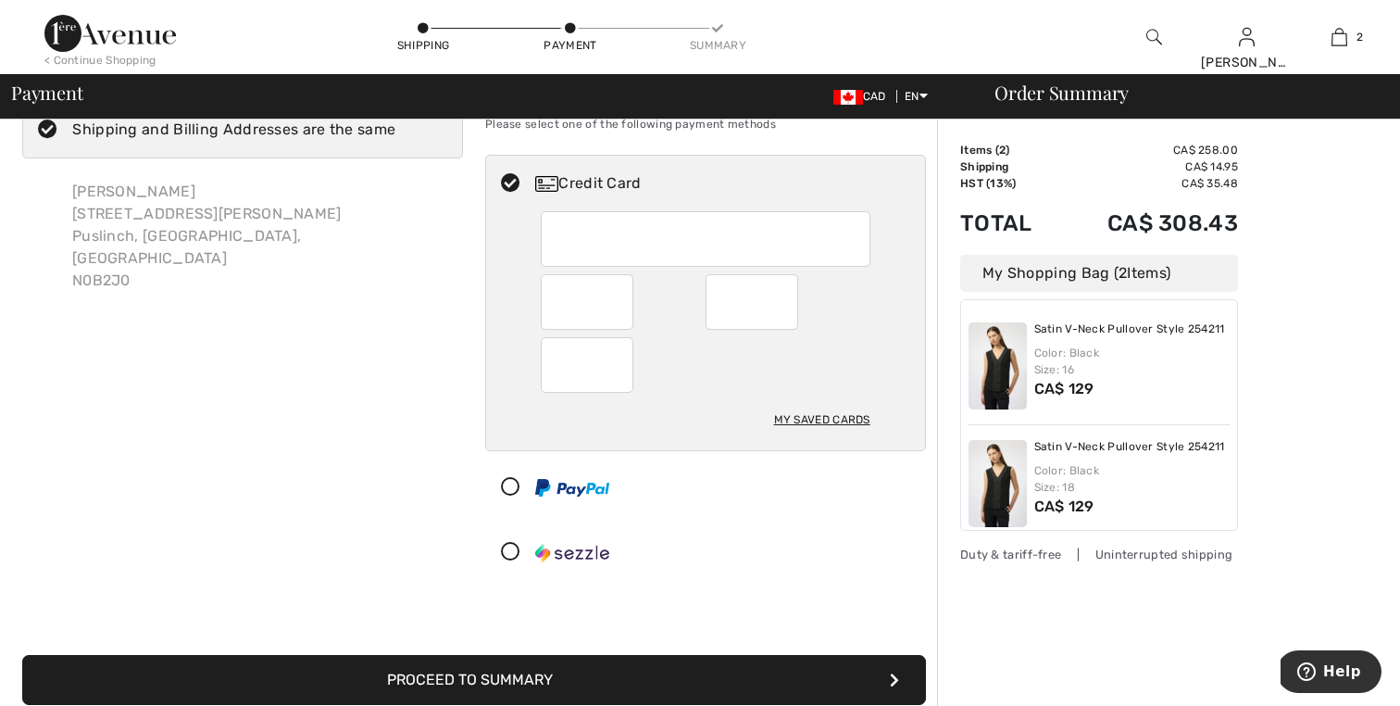
click at [505, 685] on button "Proceed to Summary" at bounding box center [474, 680] width 904 height 50
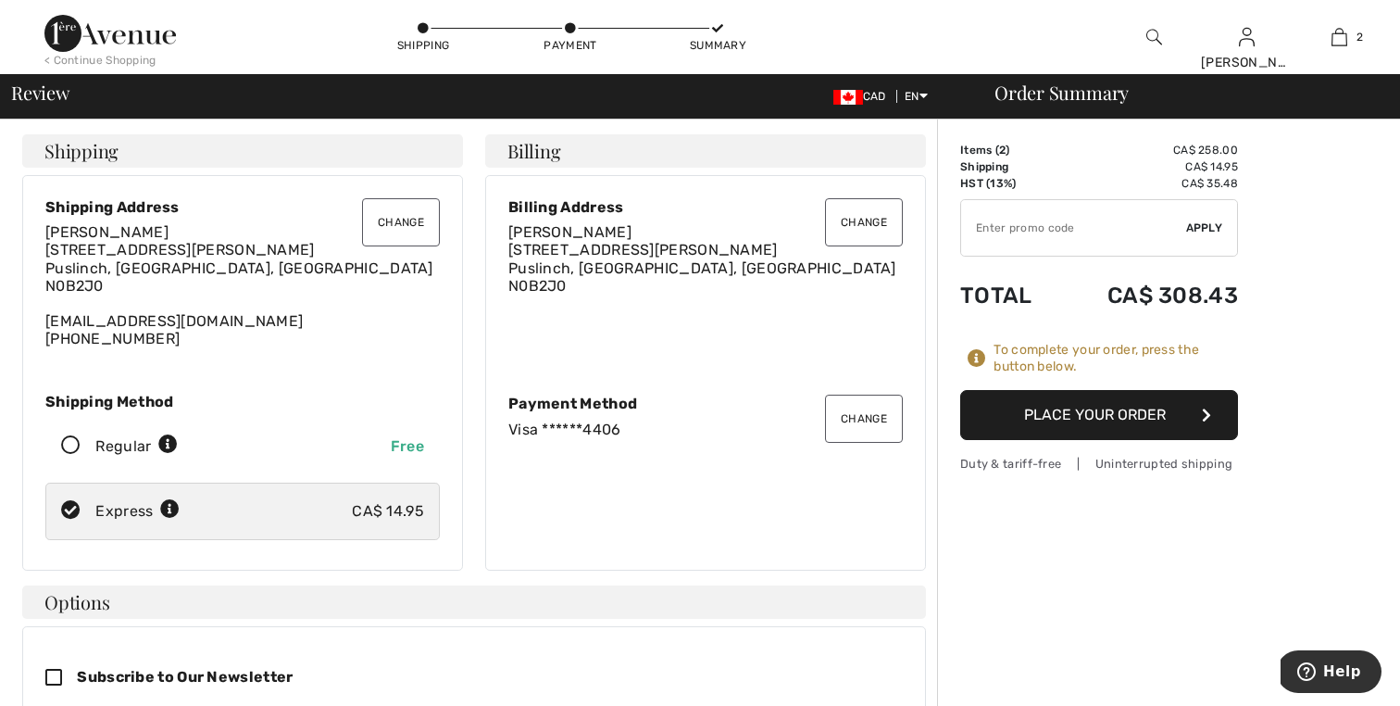
click at [998, 400] on button "Place Your Order" at bounding box center [1099, 415] width 278 height 50
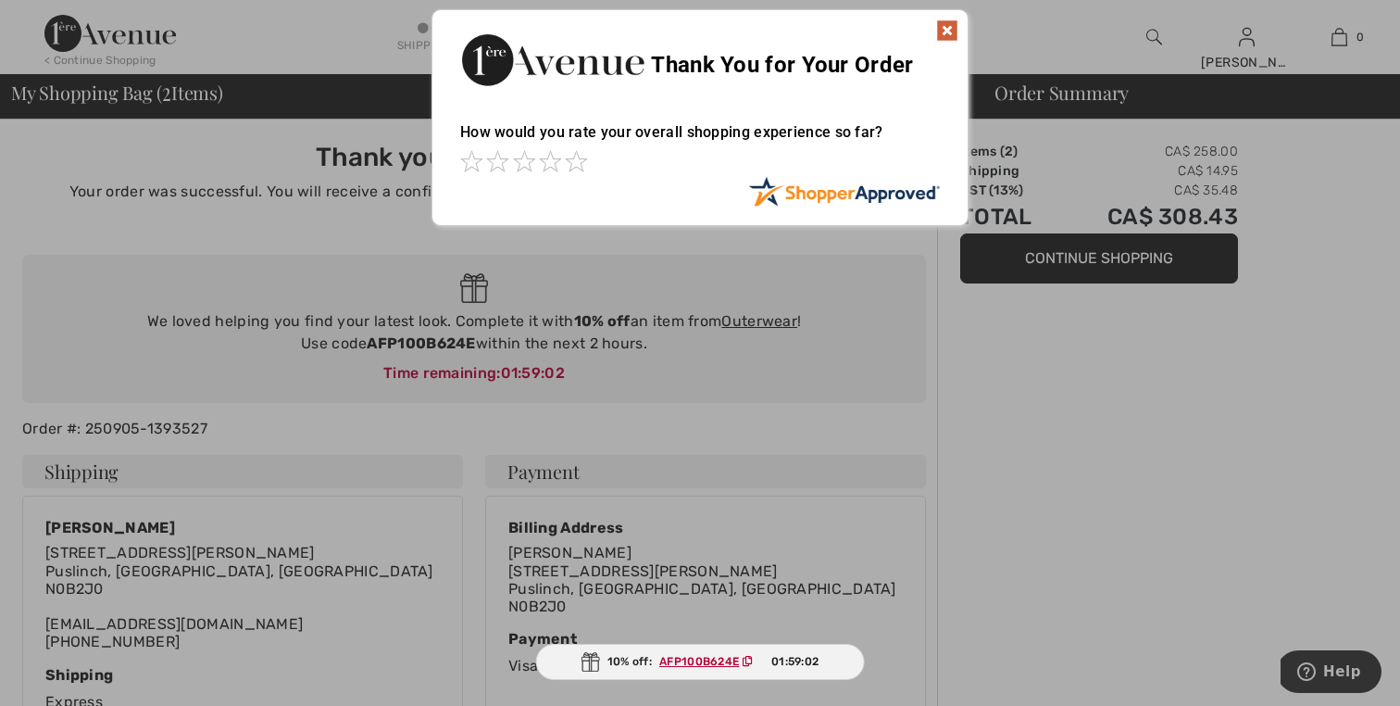
click at [1055, 391] on div at bounding box center [700, 353] width 1400 height 706
click at [944, 34] on img at bounding box center [947, 30] width 22 height 22
